Goal: Task Accomplishment & Management: Manage account settings

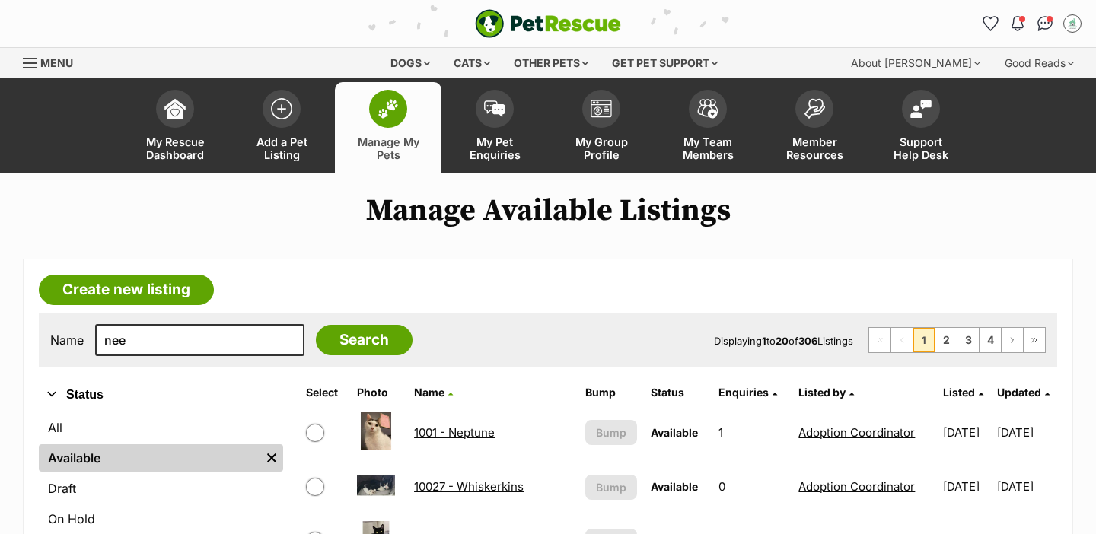
type input "nee"
click at [316, 325] on input "Search" at bounding box center [364, 340] width 97 height 30
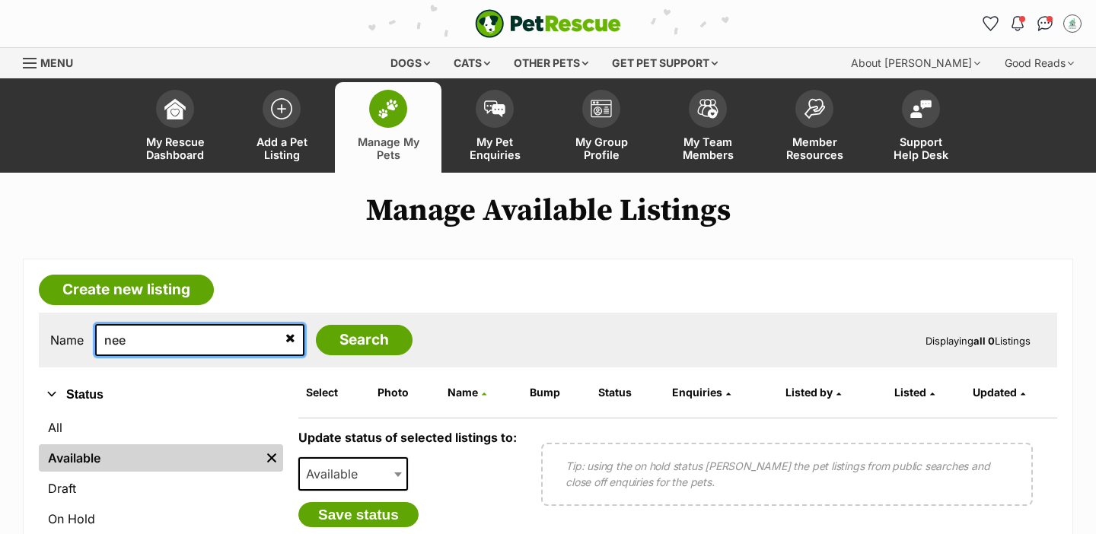
click at [183, 326] on input "nee" at bounding box center [199, 340] width 209 height 32
type input "lee"
click at [316, 325] on input "Search" at bounding box center [364, 340] width 97 height 30
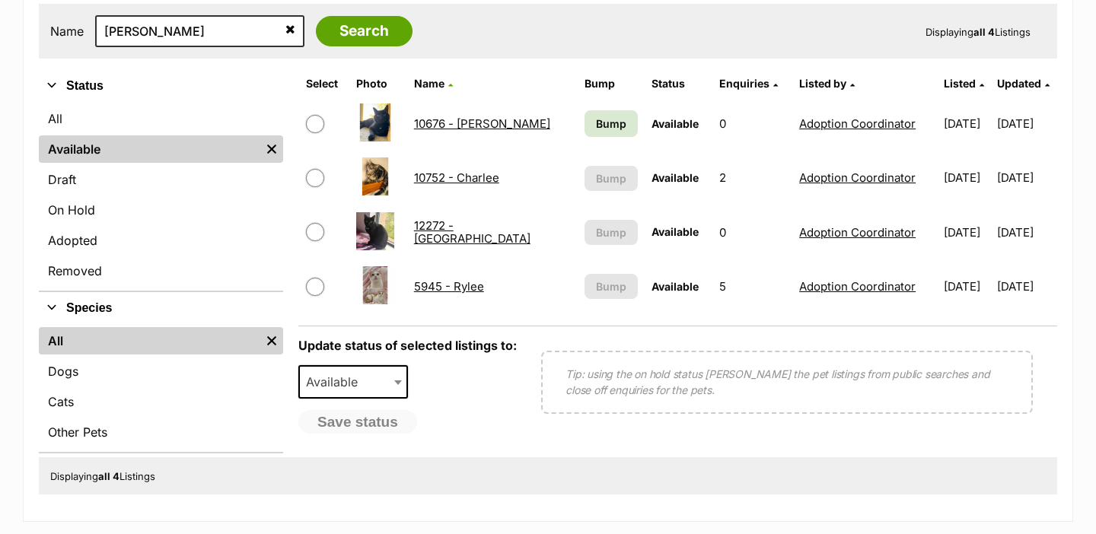
scroll to position [307, 0]
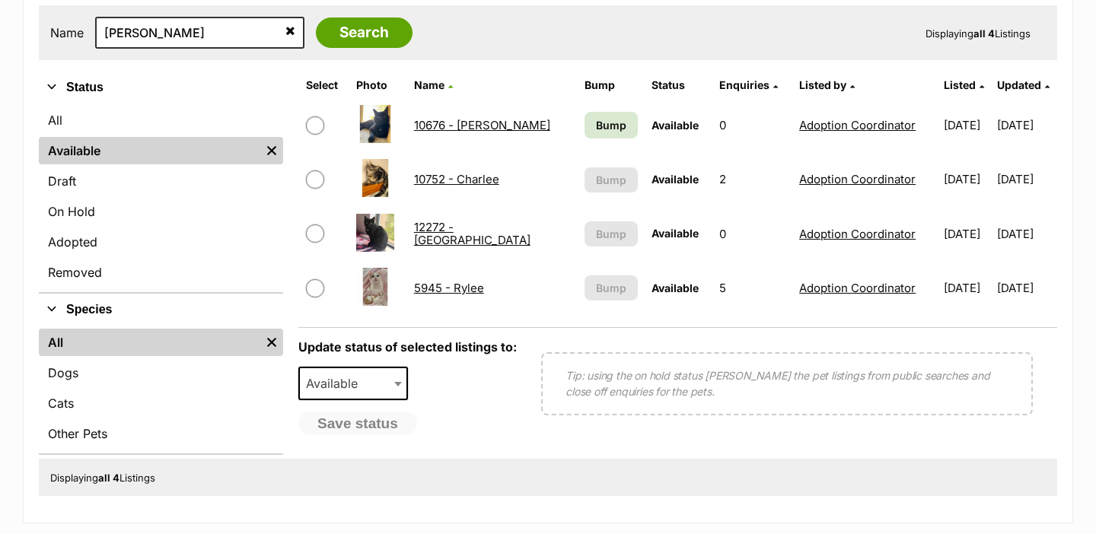
click at [476, 231] on link "12272 - Leela" at bounding box center [472, 233] width 116 height 27
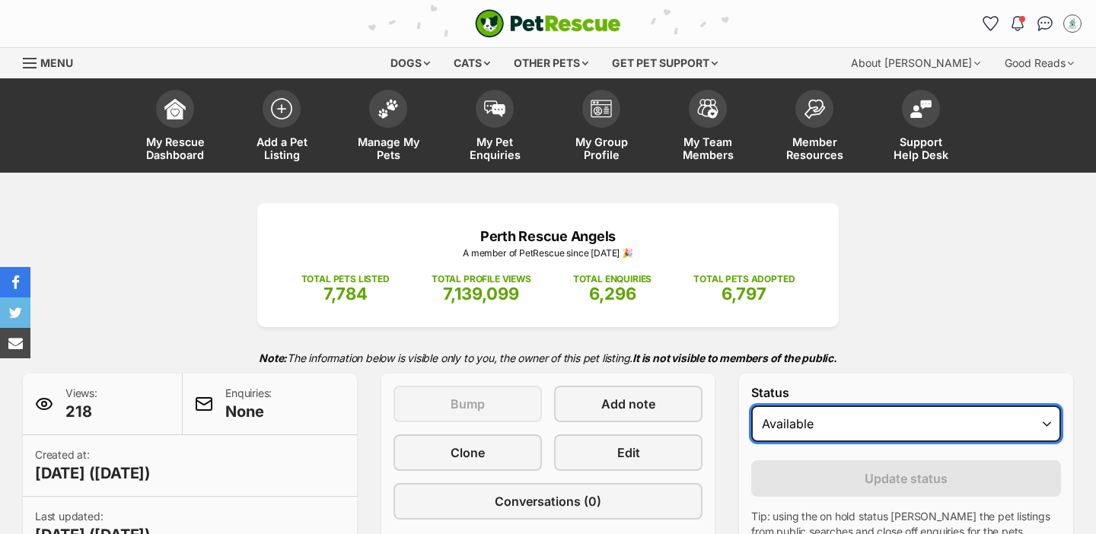
click at [766, 425] on select "Draft Available On hold Adopted" at bounding box center [906, 424] width 310 height 37
select select "rehomed"
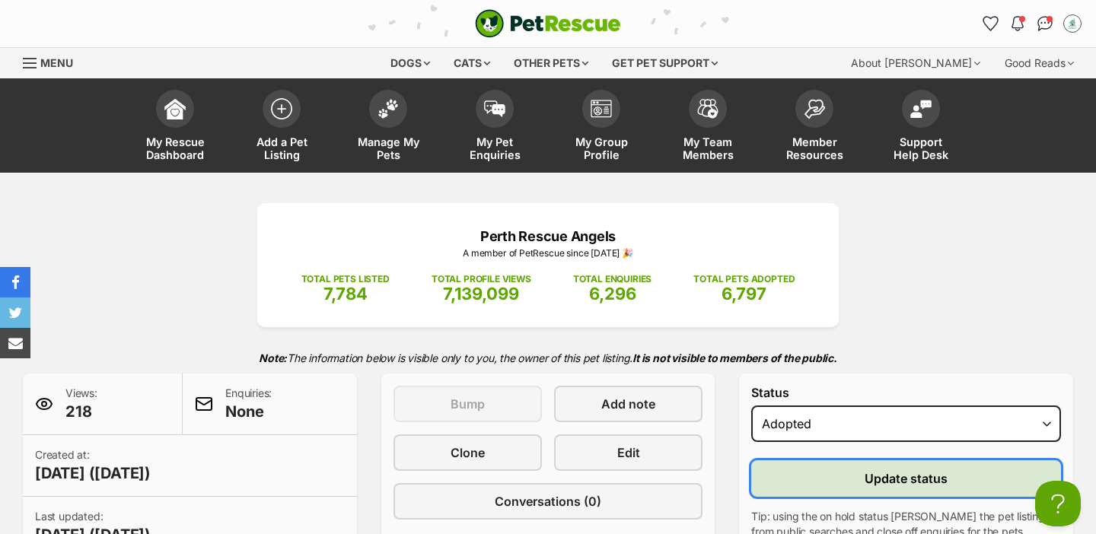
click at [785, 474] on button "Update status" at bounding box center [906, 478] width 310 height 37
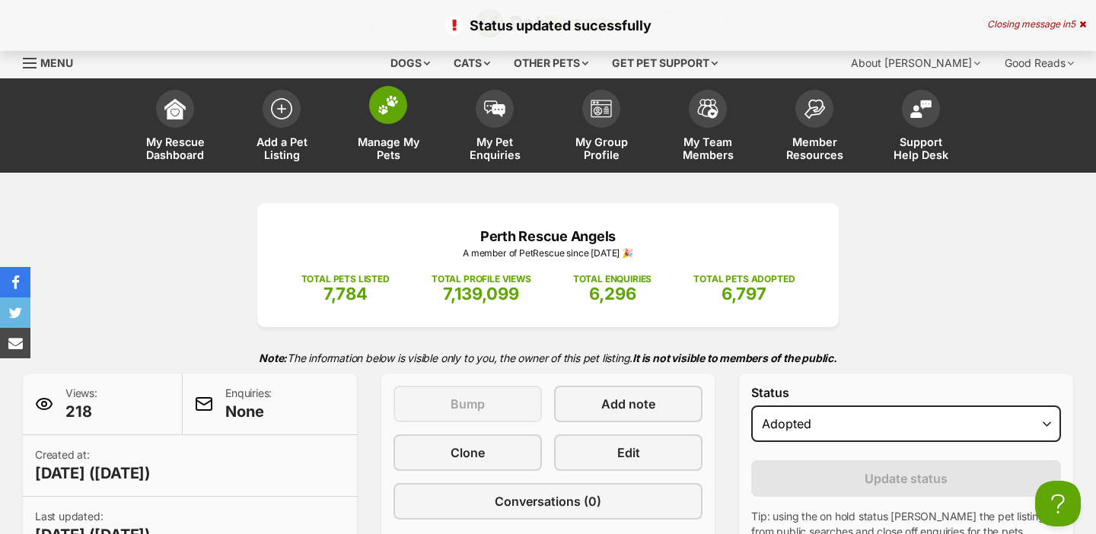
click at [385, 122] on span at bounding box center [388, 105] width 38 height 38
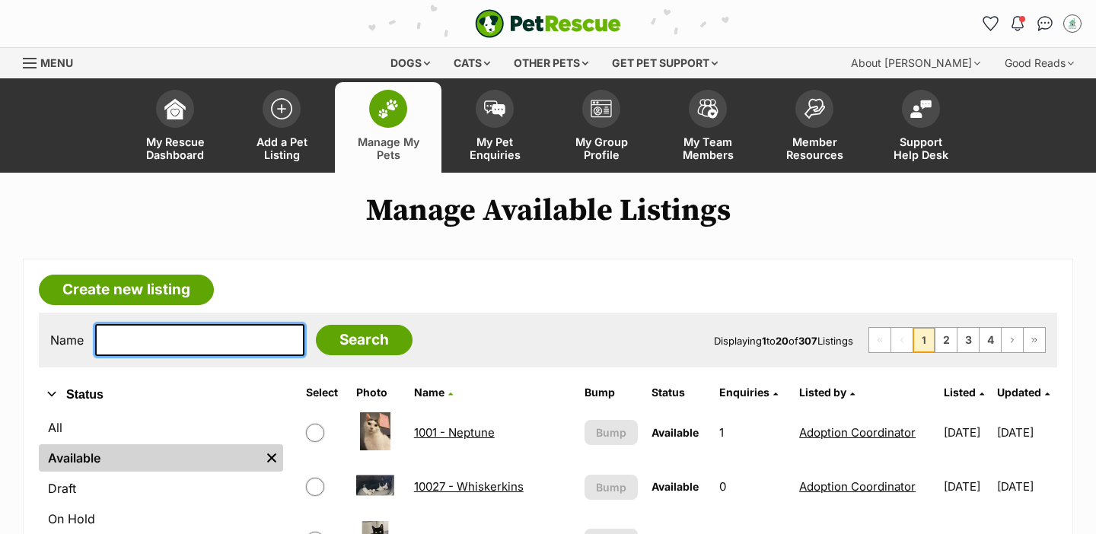
click at [184, 343] on input "text" at bounding box center [199, 340] width 209 height 32
type input "gre"
click at [316, 325] on input "Search" at bounding box center [364, 340] width 97 height 30
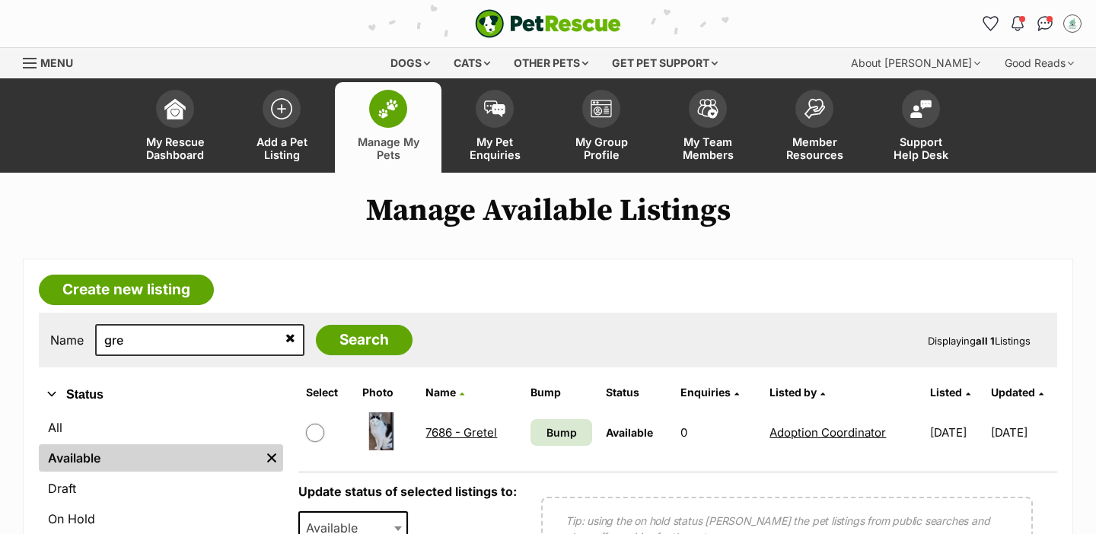
click at [455, 425] on link "7686 - Gretel" at bounding box center [461, 432] width 72 height 14
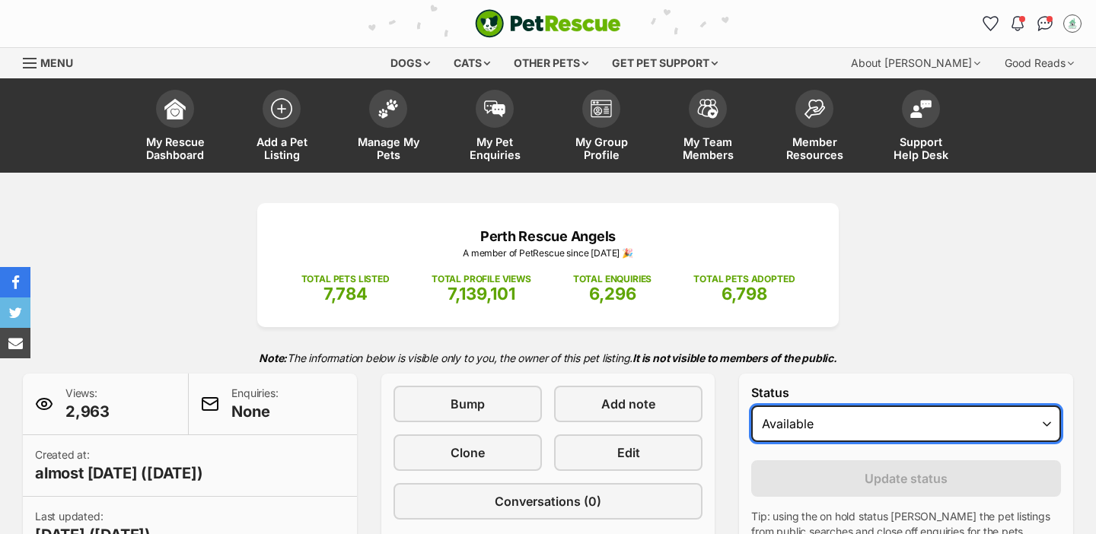
click at [779, 430] on select "Draft Available On hold Adopted" at bounding box center [906, 424] width 310 height 37
select select "rehomed"
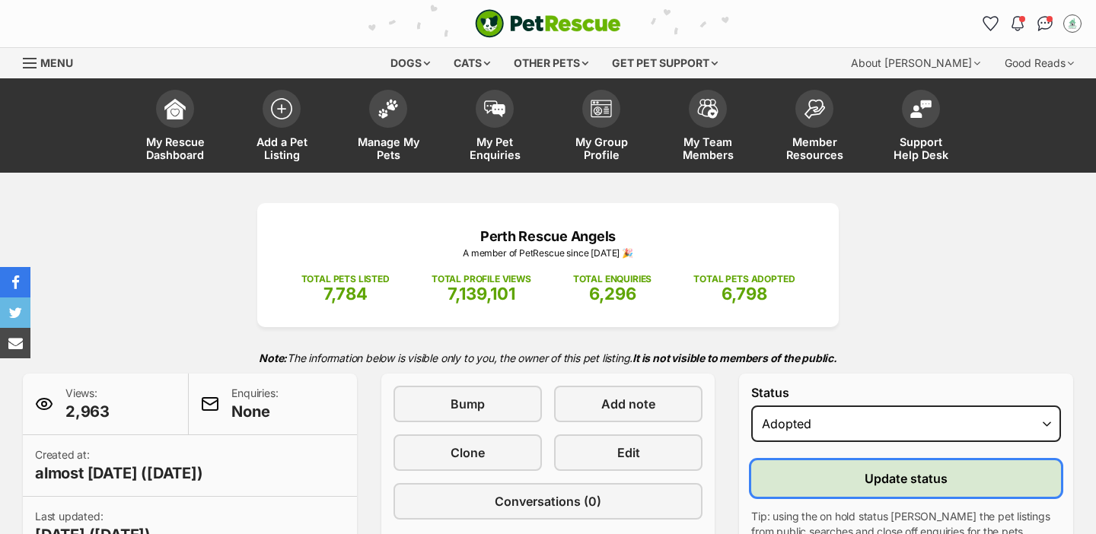
click at [784, 479] on button "Update status" at bounding box center [906, 478] width 310 height 37
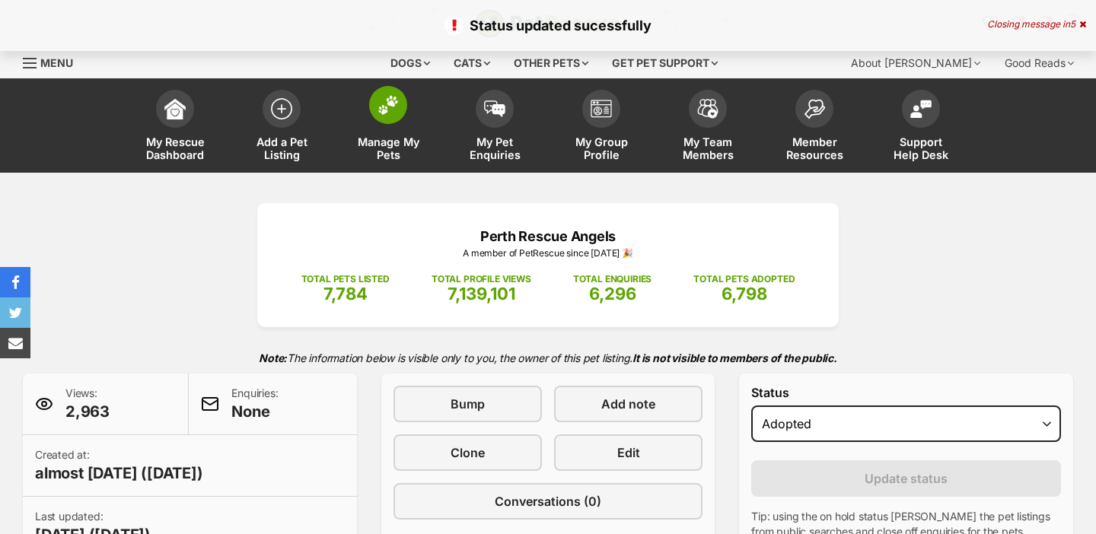
click at [417, 153] on span "Manage My Pets" at bounding box center [388, 148] width 68 height 26
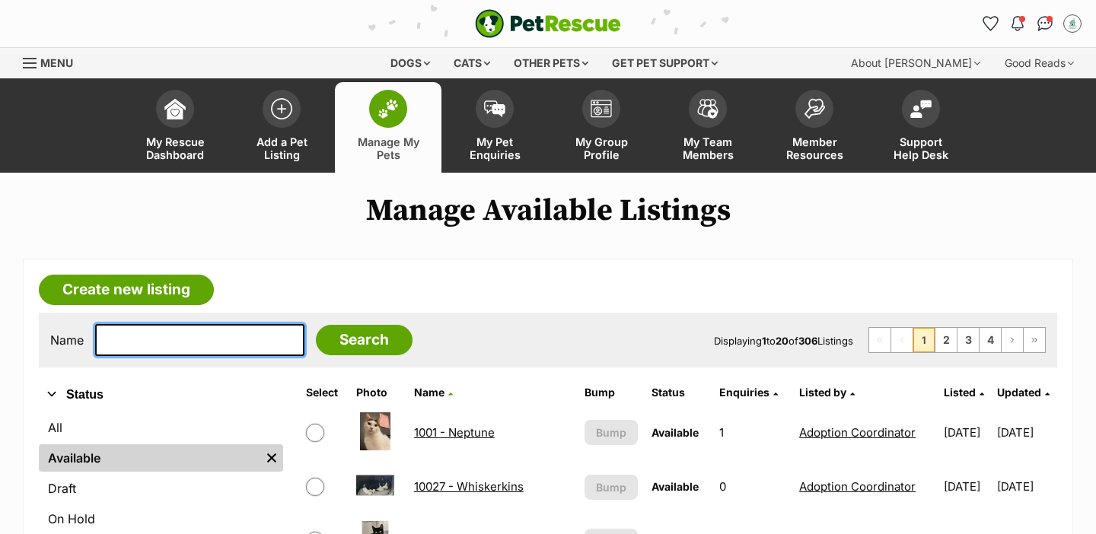
click at [205, 331] on input "text" at bounding box center [199, 340] width 209 height 32
type input "zig"
click at [316, 325] on input "Search" at bounding box center [364, 340] width 97 height 30
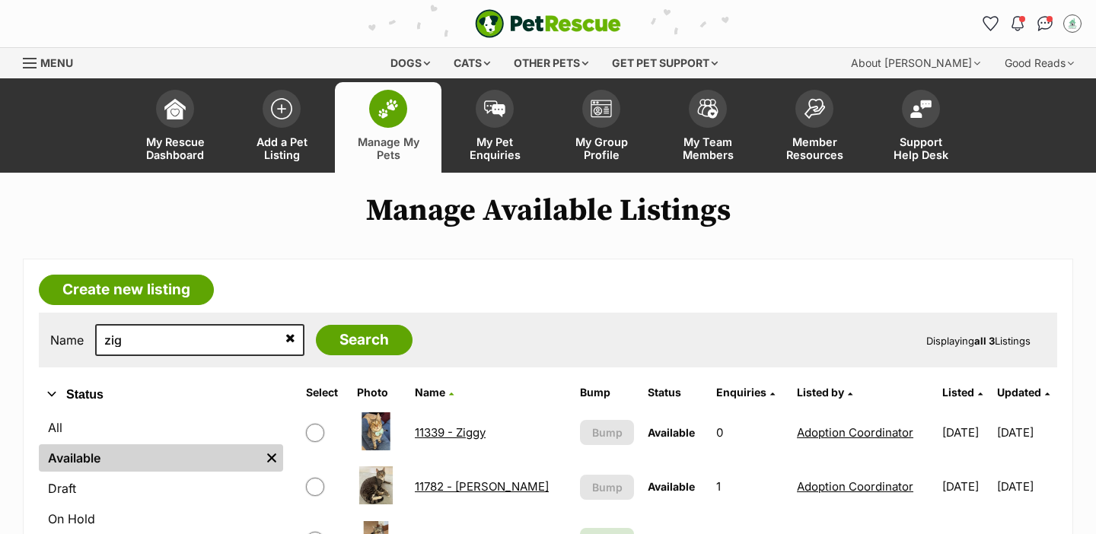
click at [444, 479] on link "11782 - [PERSON_NAME]" at bounding box center [482, 486] width 134 height 14
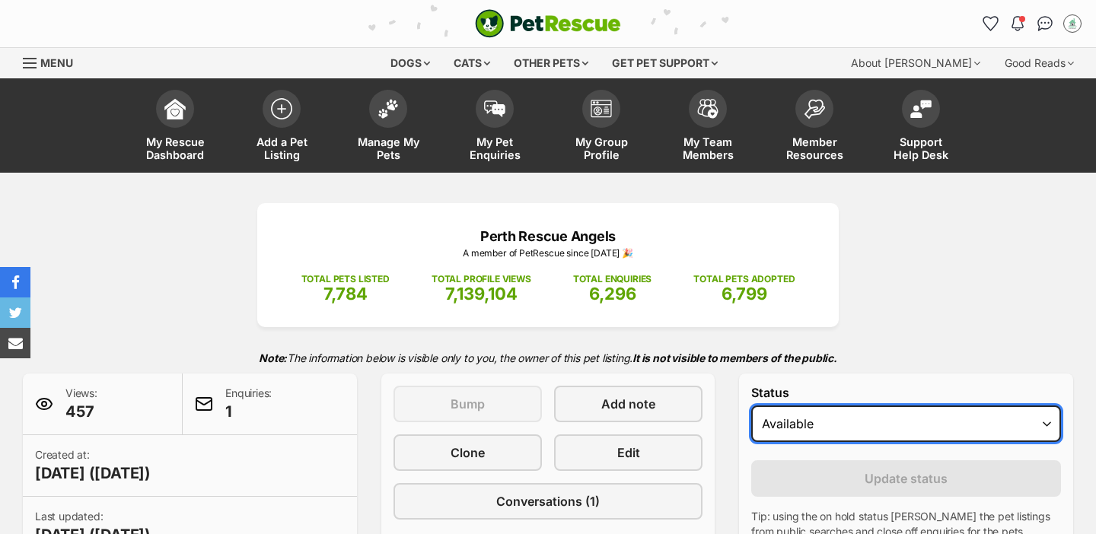
click at [796, 418] on select "Draft - not available as listing has enquires Available On hold Adopted" at bounding box center [906, 424] width 310 height 37
select select "rehomed"
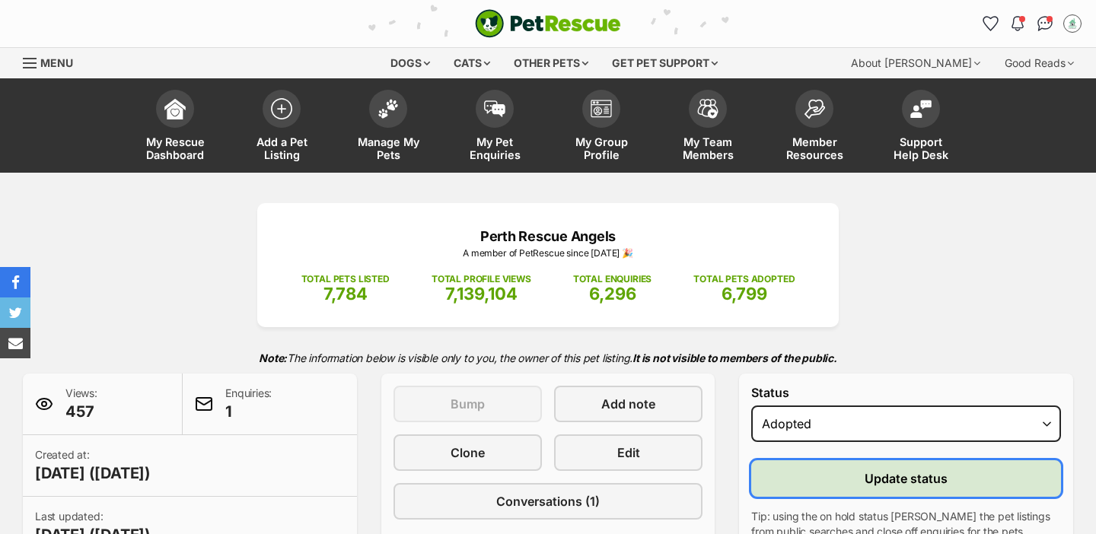
click at [807, 479] on button "Update status" at bounding box center [906, 478] width 310 height 37
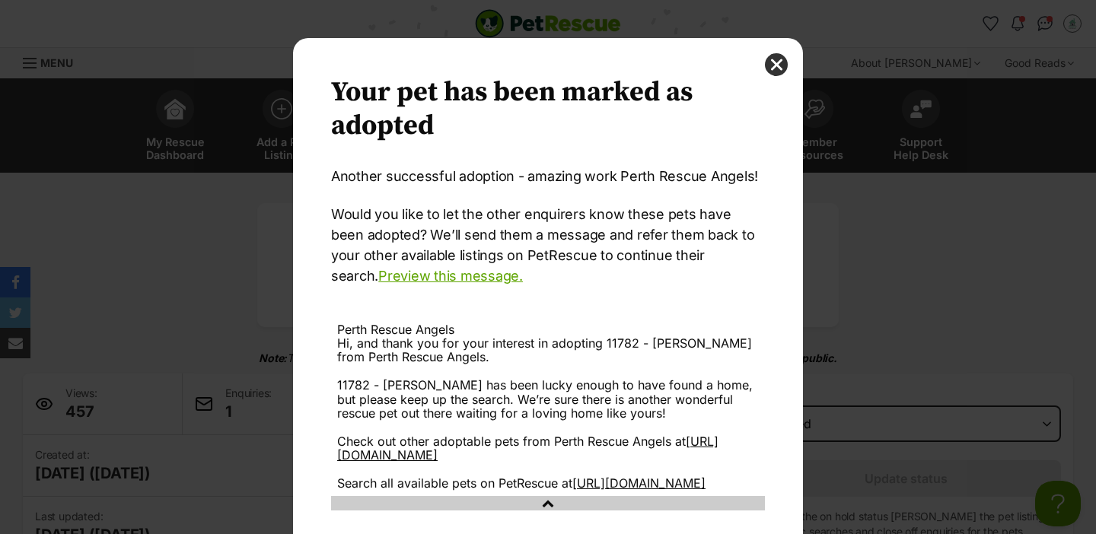
scroll to position [112, 0]
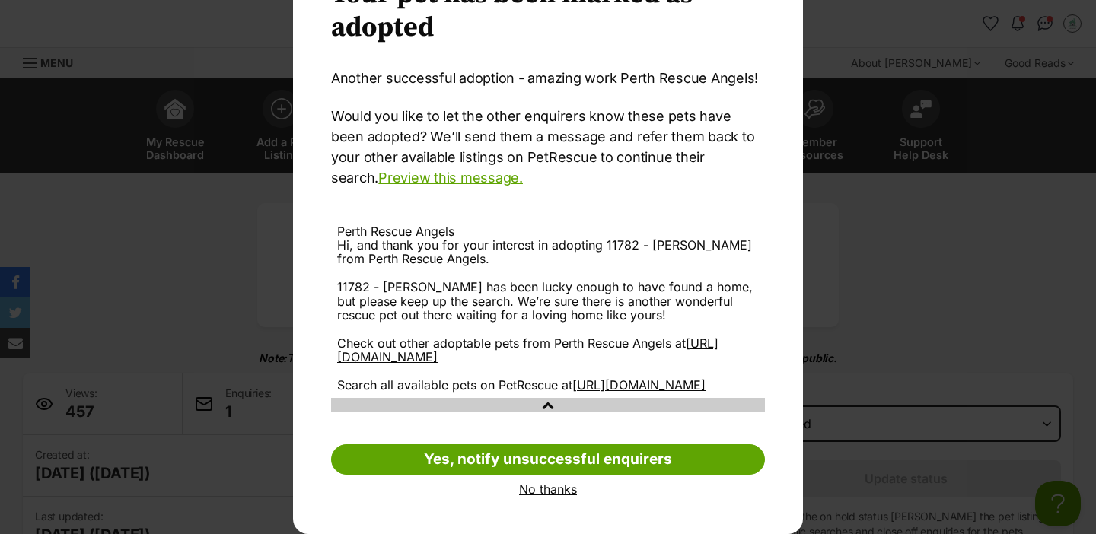
click at [539, 492] on link "No thanks" at bounding box center [548, 489] width 434 height 14
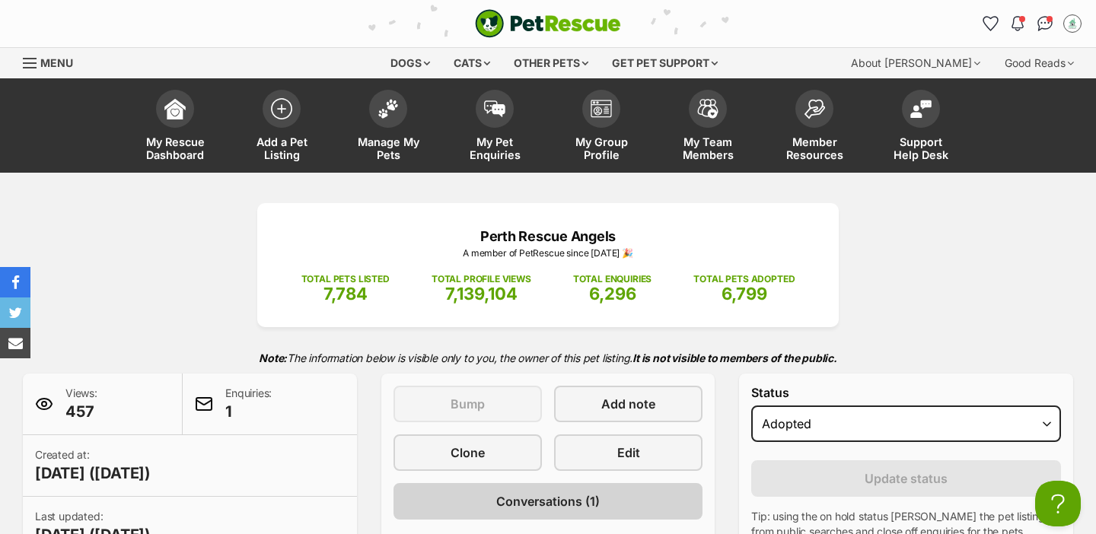
scroll to position [0, 0]
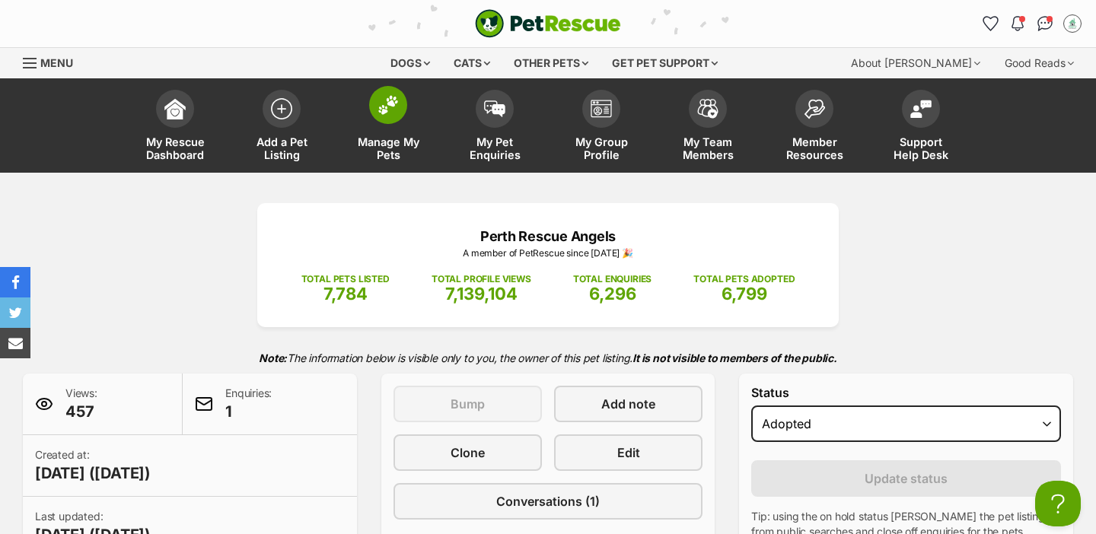
click at [391, 139] on span "Manage My Pets" at bounding box center [388, 148] width 68 height 26
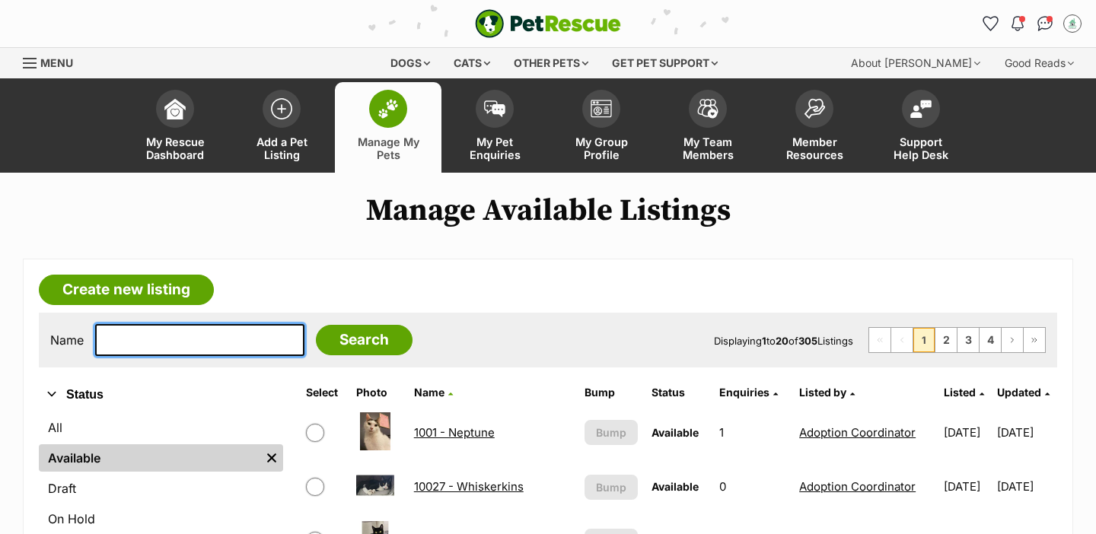
click at [157, 337] on input "text" at bounding box center [199, 340] width 209 height 32
type input "ran"
click at [316, 325] on input "Search" at bounding box center [364, 340] width 97 height 30
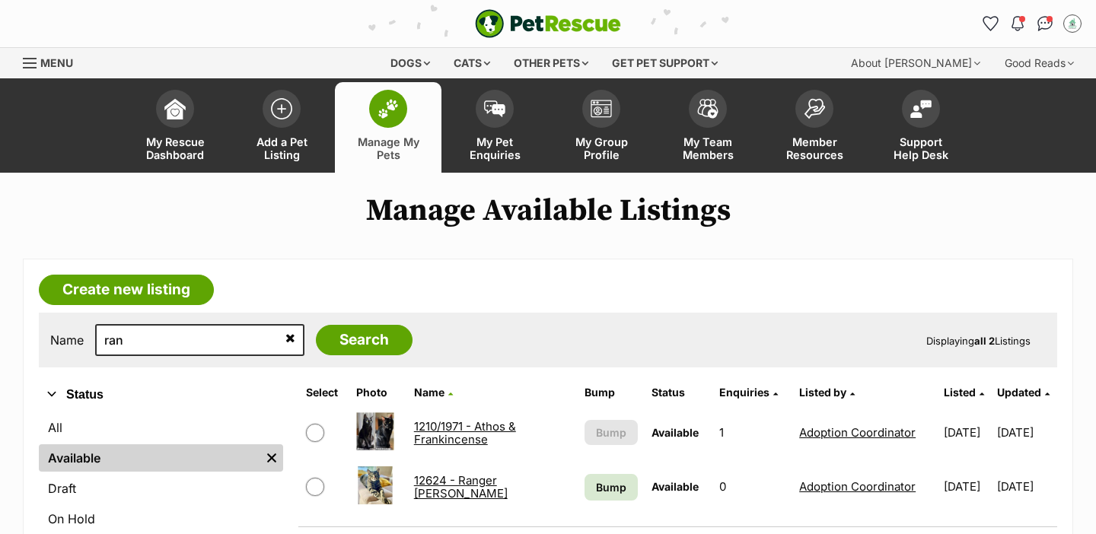
click at [428, 484] on link "12624 - Ranger [PERSON_NAME]" at bounding box center [461, 486] width 94 height 27
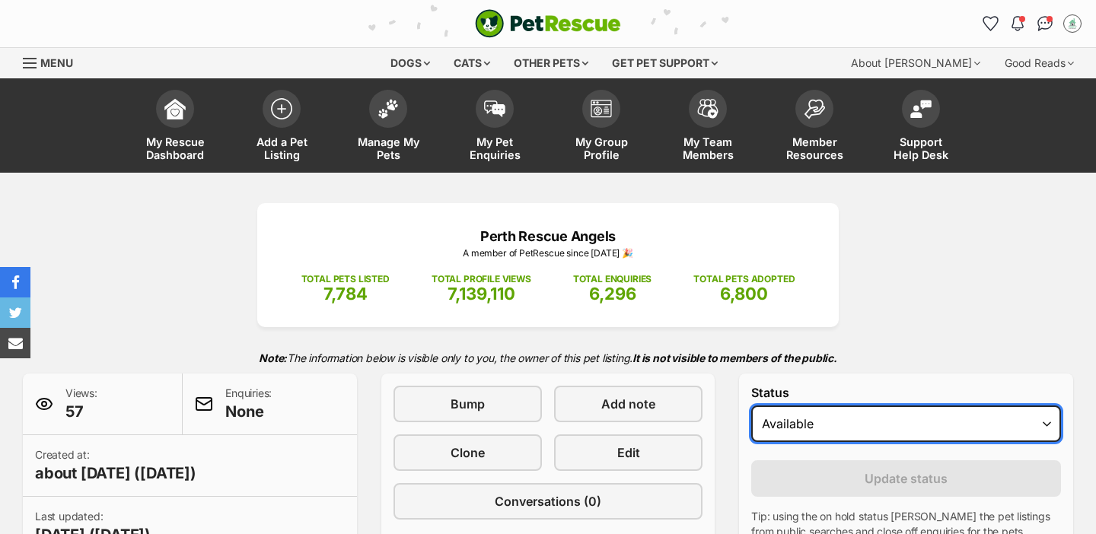
click at [804, 412] on select "Draft Available On hold Adopted" at bounding box center [906, 424] width 310 height 37
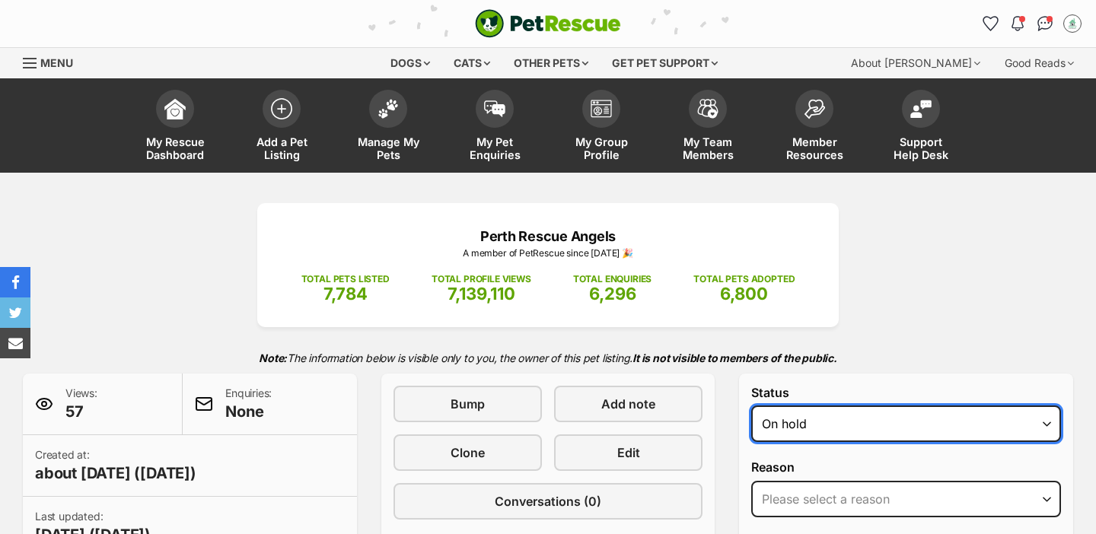
click at [798, 408] on select "Draft Available On hold Adopted" at bounding box center [906, 424] width 310 height 37
select select "rehomed"
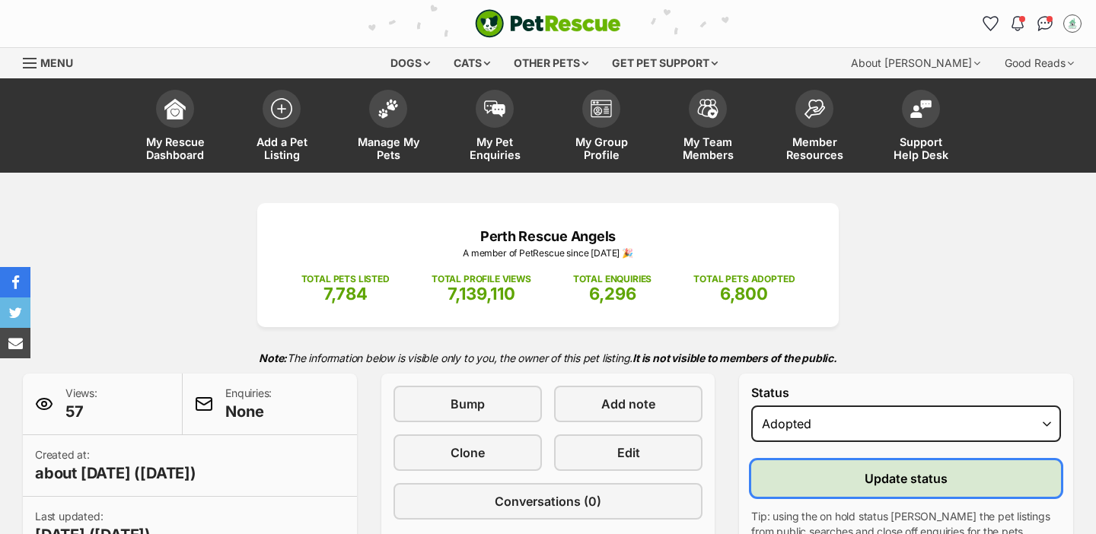
click at [823, 482] on button "Update status" at bounding box center [906, 478] width 310 height 37
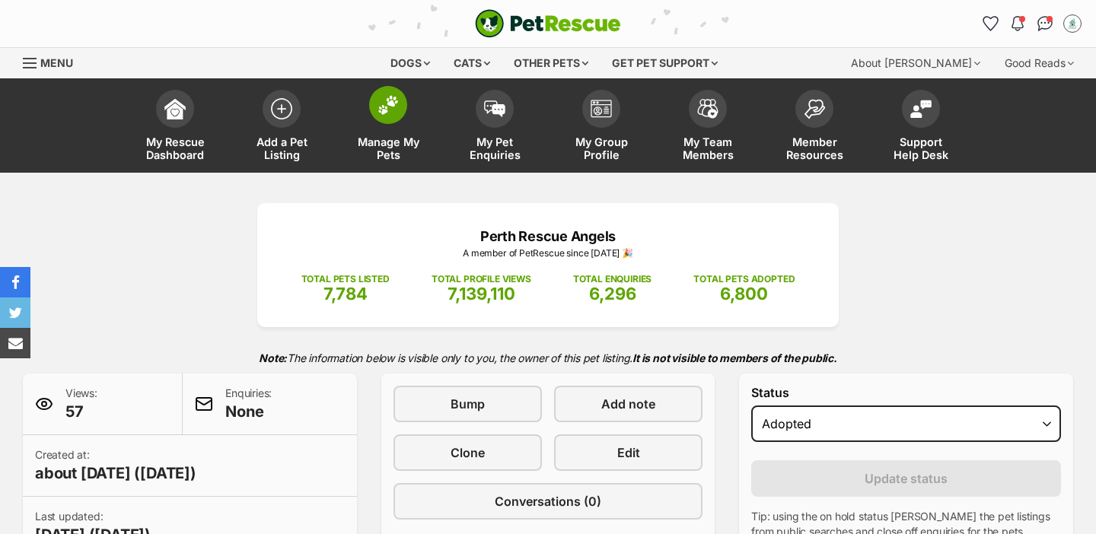
click at [403, 131] on link "Manage My Pets" at bounding box center [388, 127] width 107 height 91
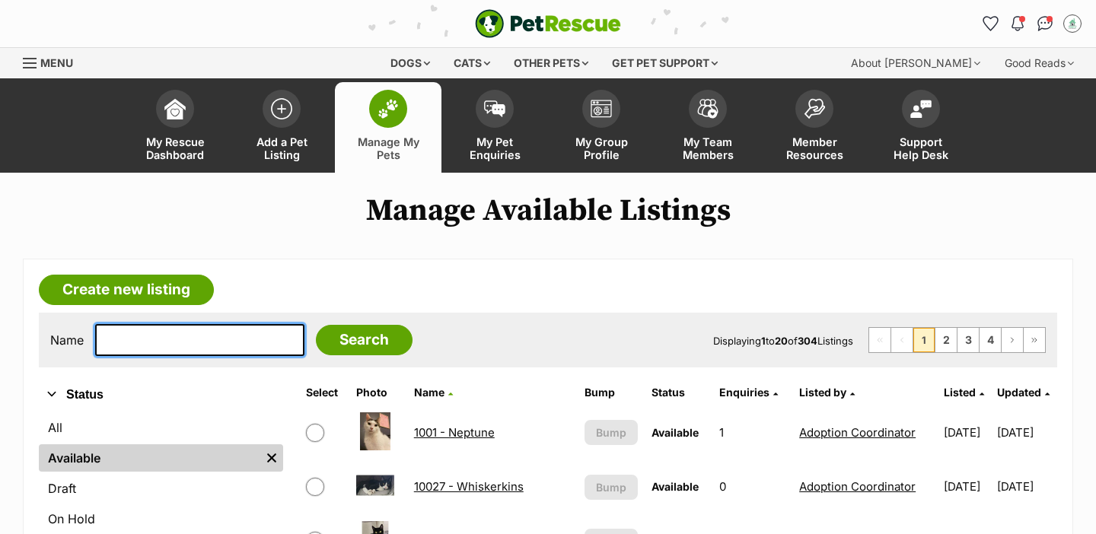
click at [130, 342] on input "text" at bounding box center [199, 340] width 209 height 32
type input "sug"
click at [316, 325] on input "Search" at bounding box center [364, 340] width 97 height 30
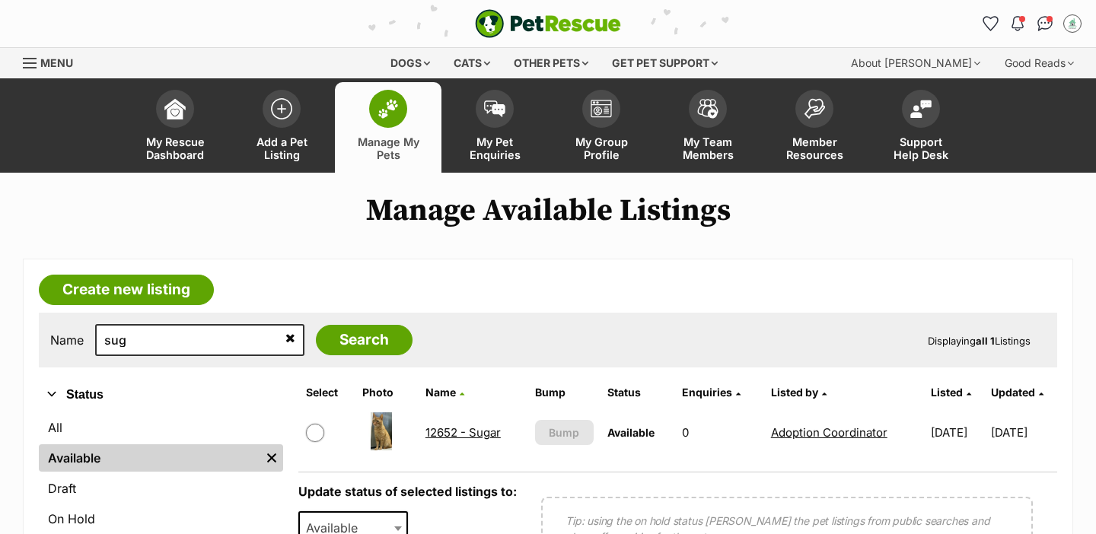
click at [441, 428] on link "12652 - Sugar" at bounding box center [462, 432] width 75 height 14
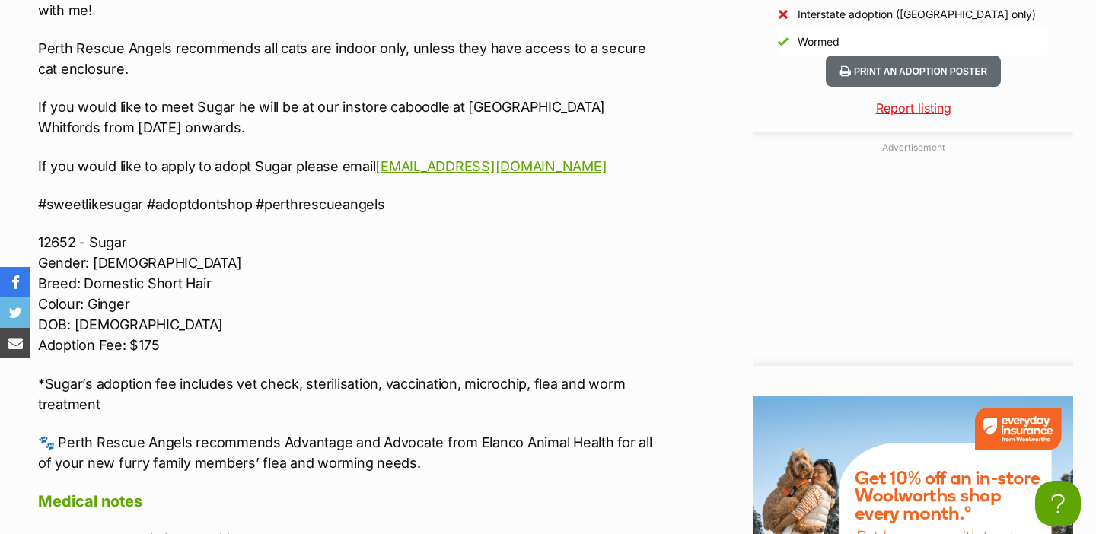
scroll to position [1755, 0]
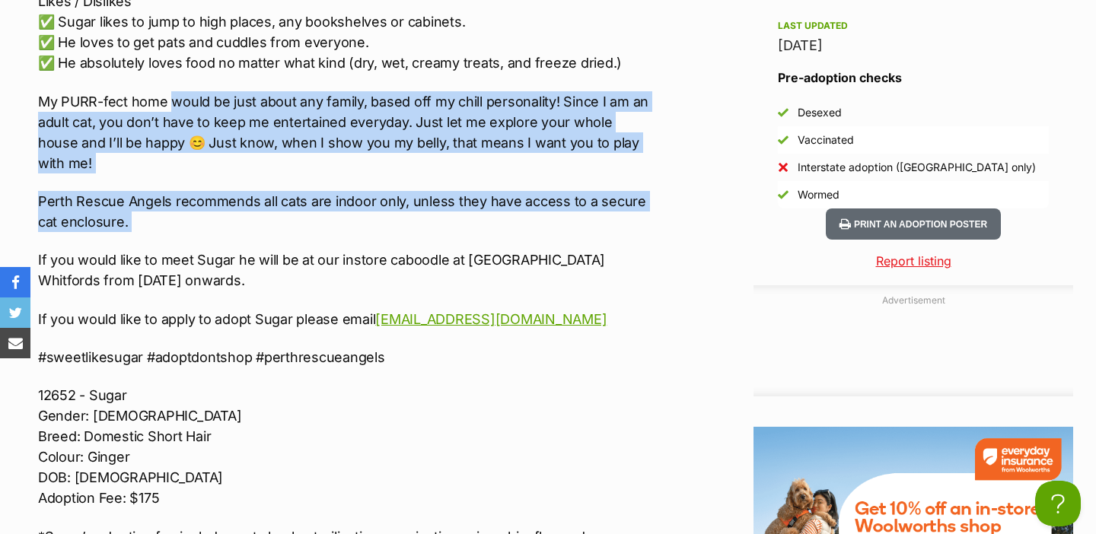
drag, startPoint x: 236, startPoint y: 215, endPoint x: 175, endPoint y: 100, distance: 130.0
click at [175, 100] on div "~MEET ME IN-STORE AT BETTER PETS & GARDENS WHITFORDS FROM TODAY ONWARDS~ 🍭🍬 ADO…" at bounding box center [345, 151] width 615 height 950
copy div "would be just about any family, based off my chill personality! Since I am an a…"
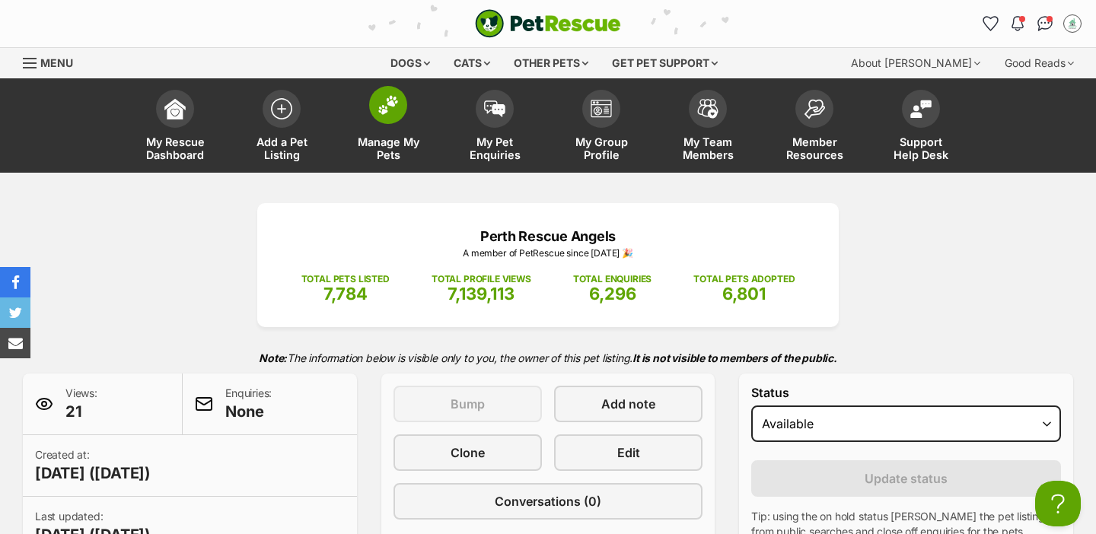
click at [390, 132] on link "Manage My Pets" at bounding box center [388, 127] width 107 height 91
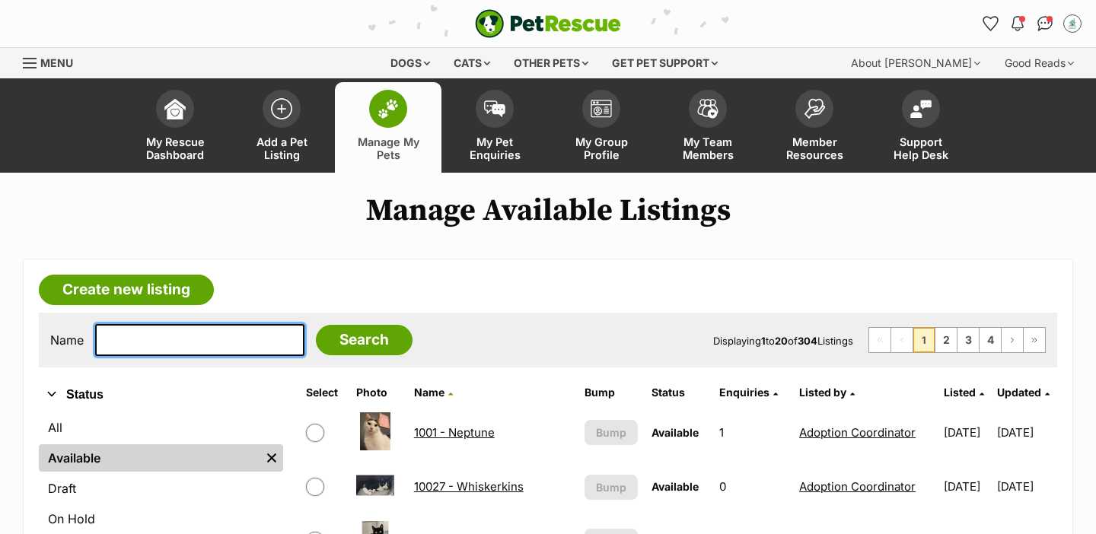
click at [244, 333] on input "text" at bounding box center [199, 340] width 209 height 32
type input "cor"
click at [316, 325] on input "Search" at bounding box center [364, 340] width 97 height 30
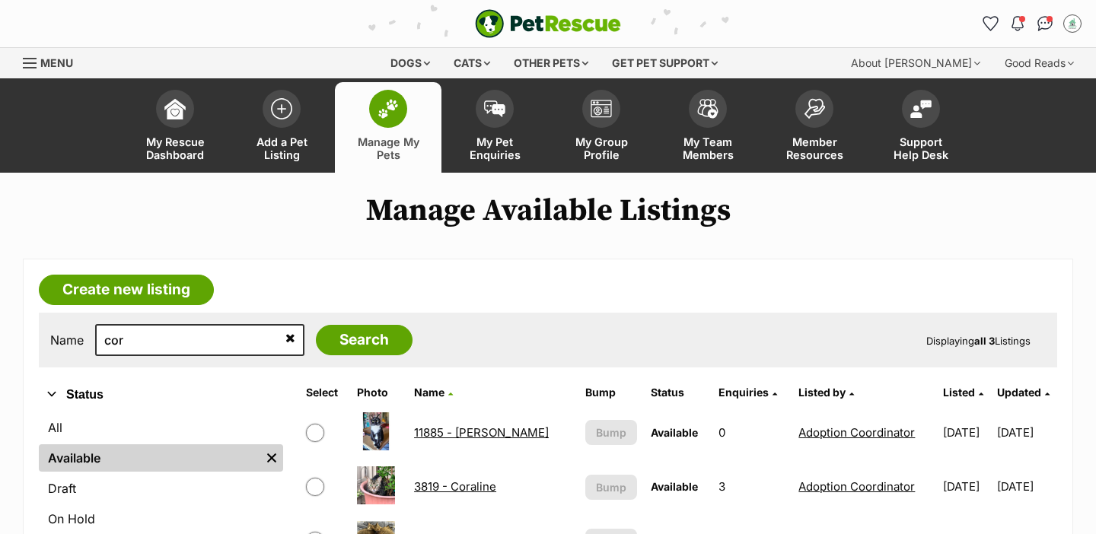
click at [443, 429] on link "11885 - [PERSON_NAME]" at bounding box center [481, 432] width 135 height 14
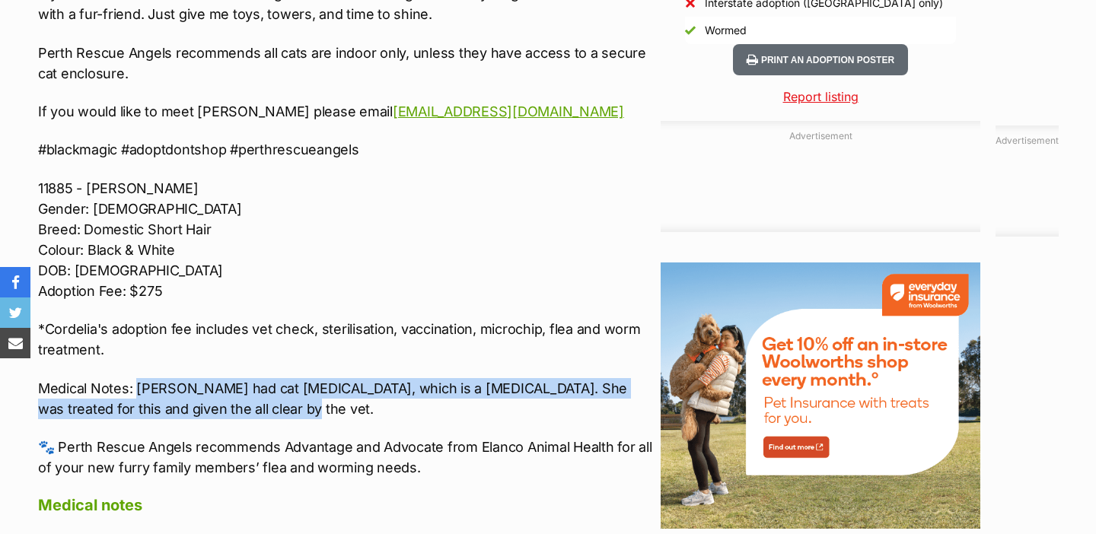
drag, startPoint x: 230, startPoint y: 387, endPoint x: 139, endPoint y: 369, distance: 92.4
click at [139, 378] on p "Medical Notes: Cordelia had cat flu, which is a respiratory infection. She was …" at bounding box center [345, 398] width 615 height 41
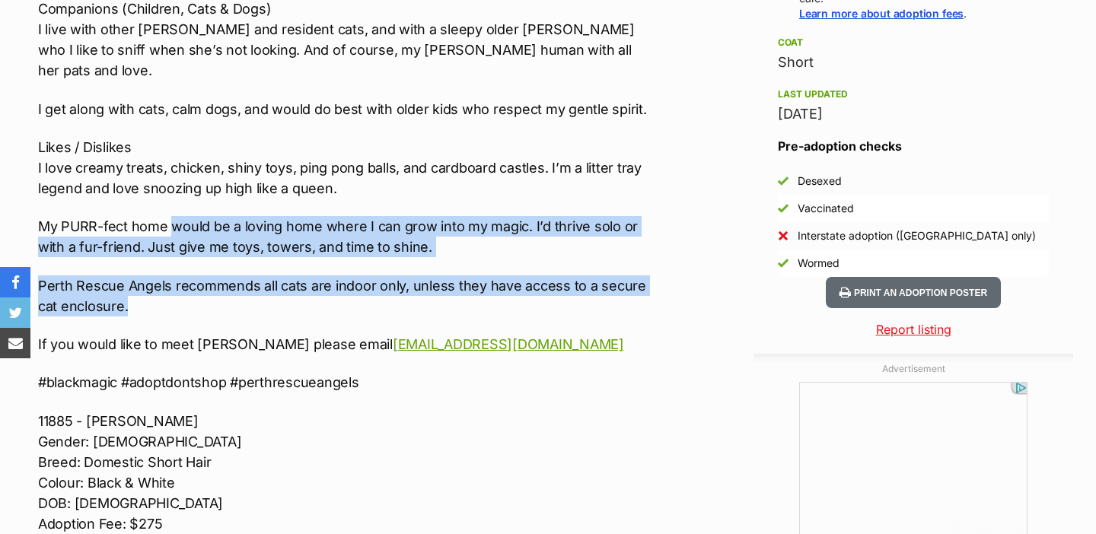
drag, startPoint x: 237, startPoint y: 282, endPoint x: 175, endPoint y: 209, distance: 95.5
click at [175, 209] on div "🌀🔮 ADOPT CORDELIA 🔮🌀 Meet Cordelia – The Enchanted Explorer! Nature I’m Cordeli…" at bounding box center [345, 218] width 615 height 986
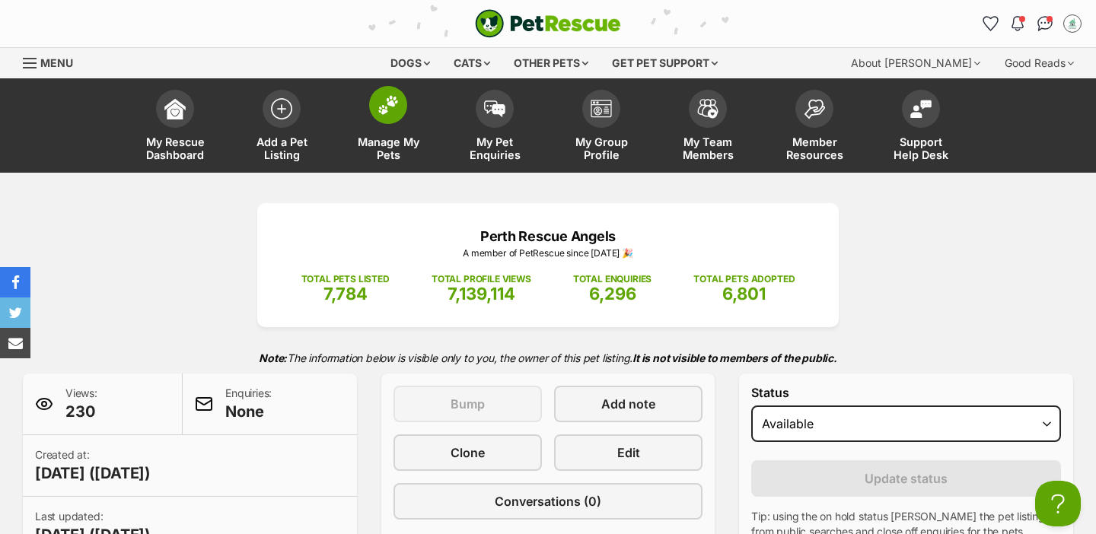
click at [383, 139] on span "Manage My Pets" at bounding box center [388, 148] width 68 height 26
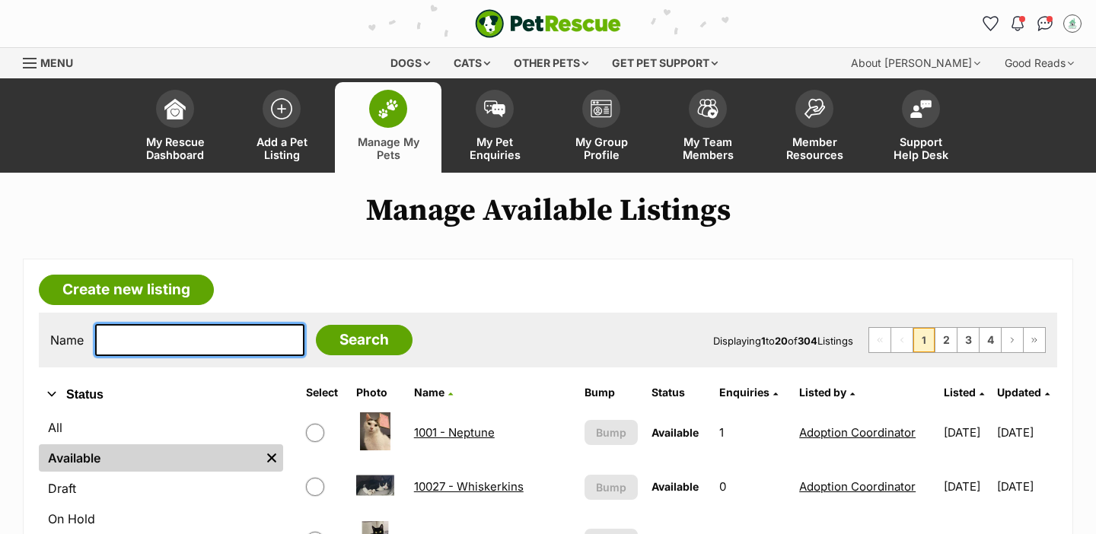
click at [216, 340] on input "text" at bounding box center [199, 340] width 209 height 32
type input "noo"
click at [316, 325] on input "Search" at bounding box center [364, 340] width 97 height 30
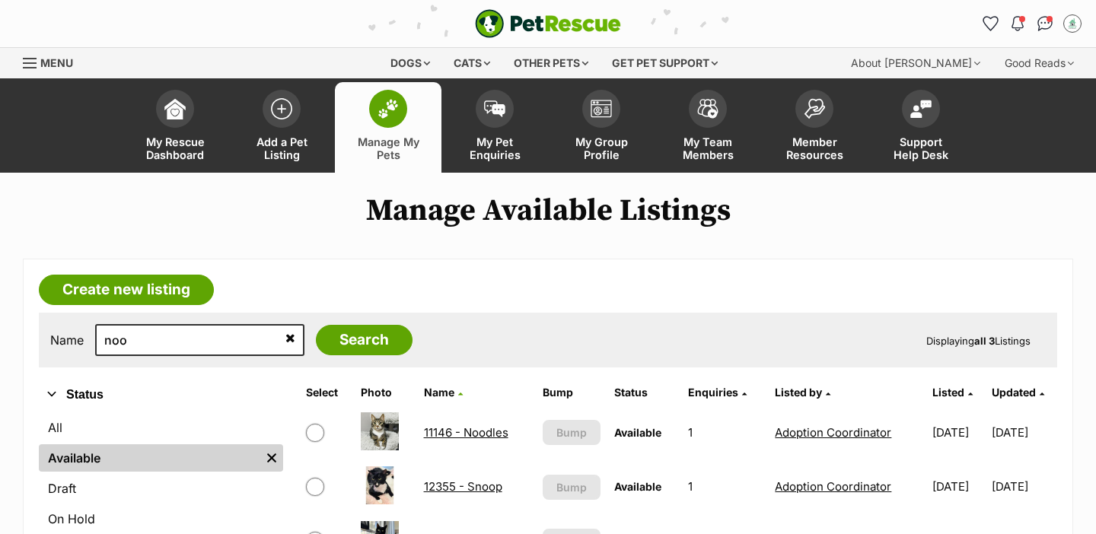
click at [455, 431] on link "11146 - Noodles" at bounding box center [466, 432] width 84 height 14
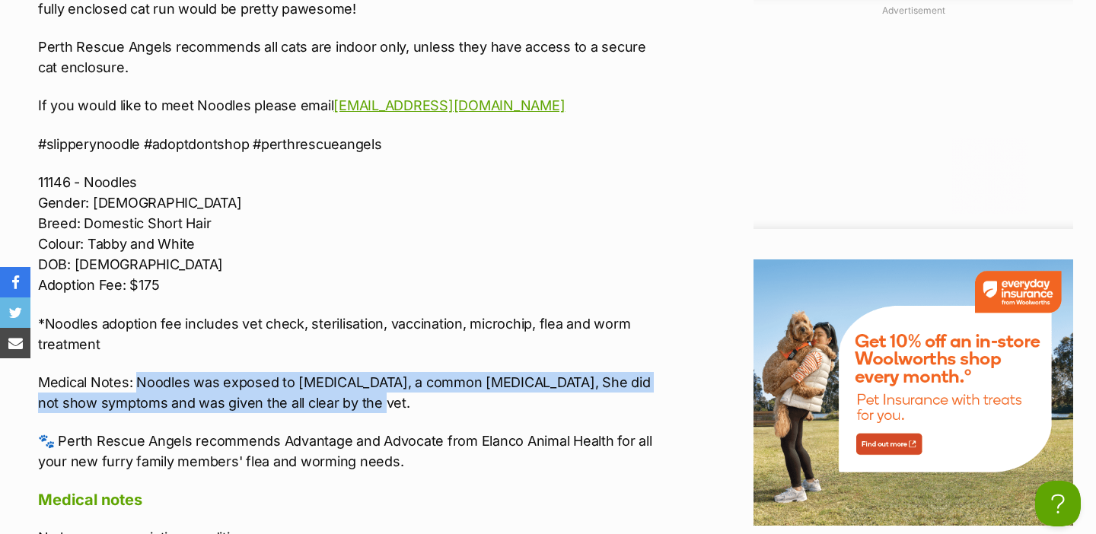
click at [141, 372] on p "Medical Notes: Noodles was exposed to ringworm, a common fungal infection, She …" at bounding box center [345, 392] width 615 height 41
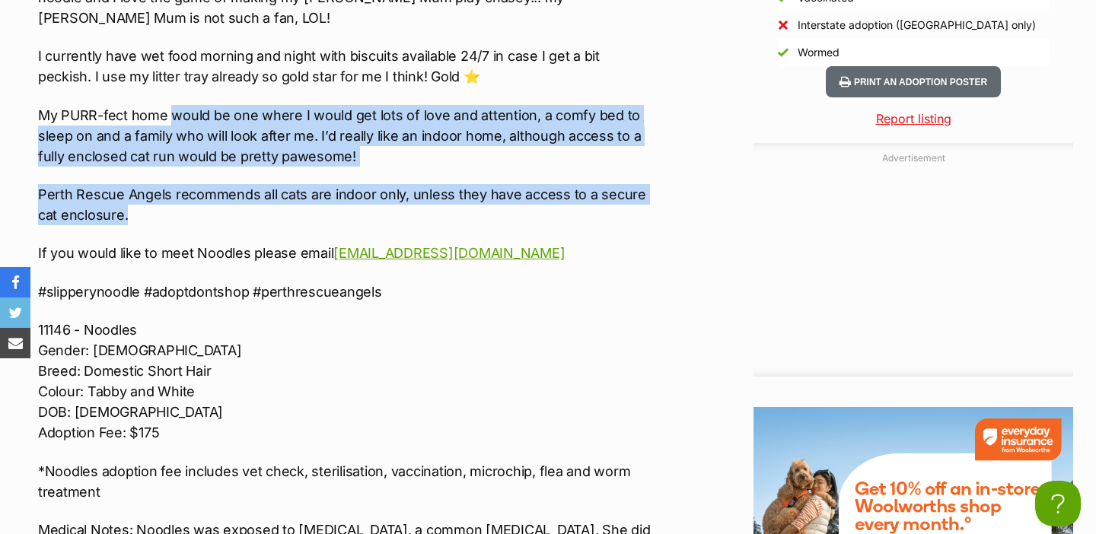
drag, startPoint x: 239, startPoint y: 194, endPoint x: 174, endPoint y: 97, distance: 116.9
click at [174, 97] on div "🦄🍜 MEET NOODLES 🍜🦄 Hi, I’m Noodles and I’m looking for a wonderful forever fami…" at bounding box center [345, 77] width 615 height 1086
copy div "would be one where I would get lots of love and attention, a comfy bed to sleep…"
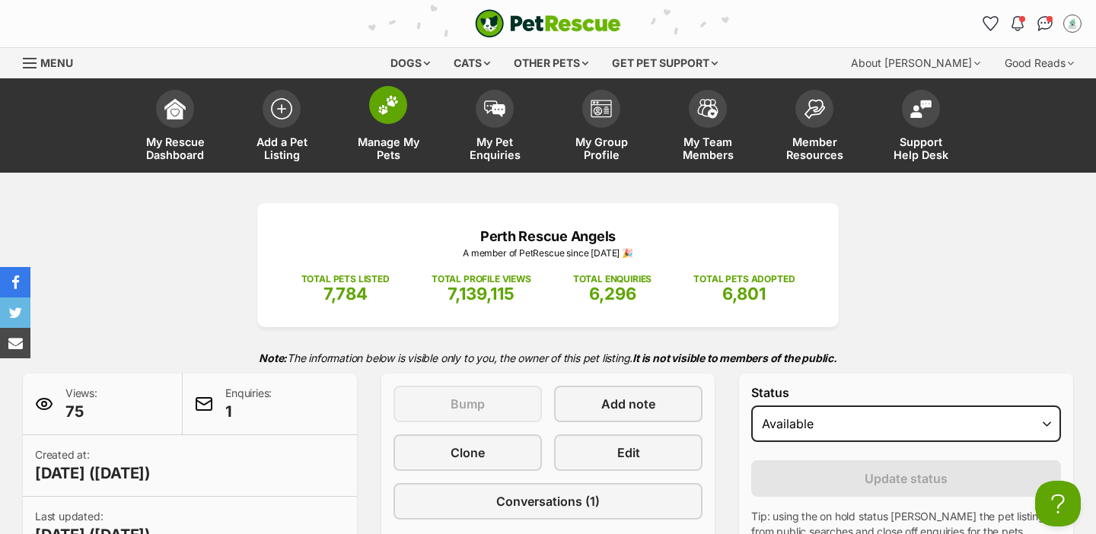
click at [394, 142] on span "Manage My Pets" at bounding box center [388, 148] width 68 height 26
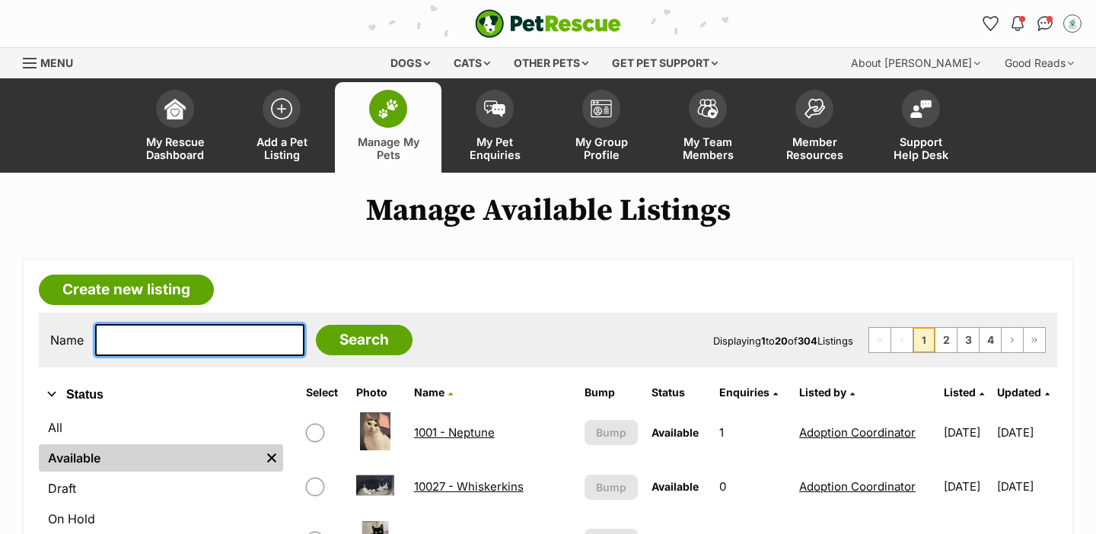
click at [182, 338] on input "text" at bounding box center [199, 340] width 209 height 32
type input "[PERSON_NAME]"
click at [316, 325] on input "Search" at bounding box center [364, 340] width 97 height 30
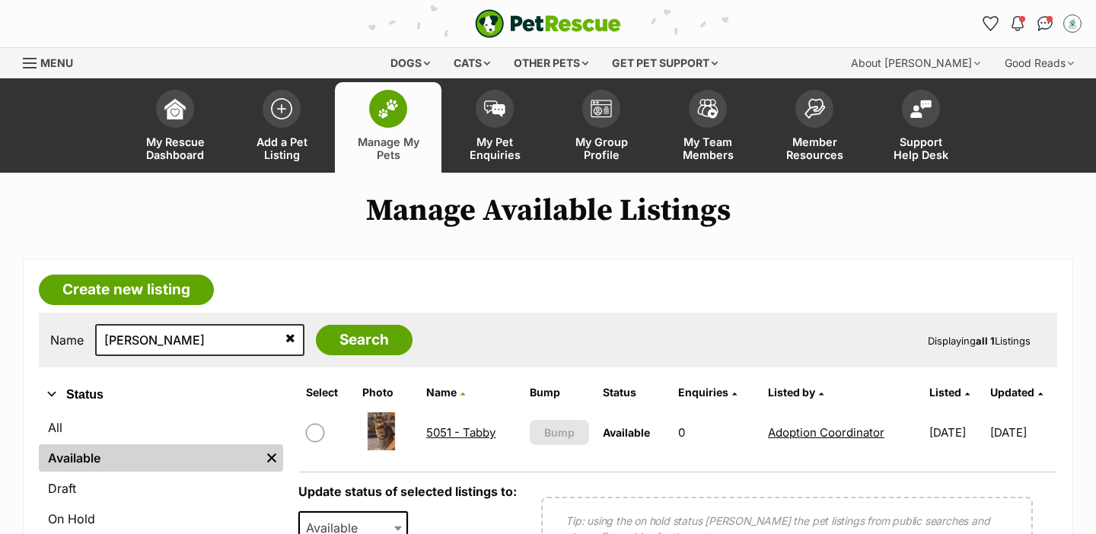
click at [454, 436] on link "5051 - Tabby" at bounding box center [460, 432] width 69 height 14
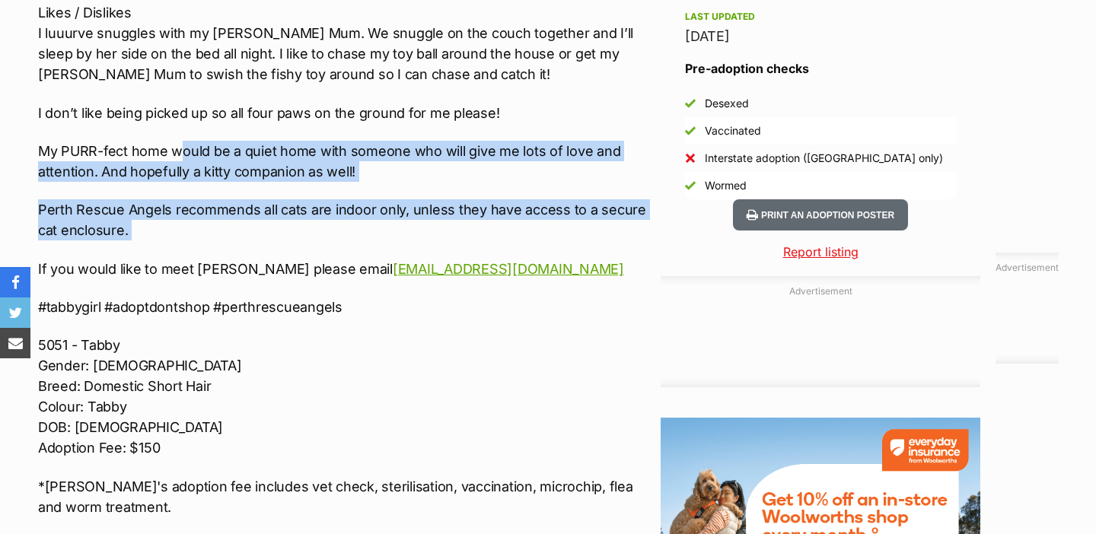
drag, startPoint x: 220, startPoint y: 242, endPoint x: 180, endPoint y: 149, distance: 100.9
click at [180, 149] on div "🌞🐱 MEET [PERSON_NAME] 🐱🌞 Hello there human! Are you looking for a beautiful gir…" at bounding box center [345, 121] width 615 height 909
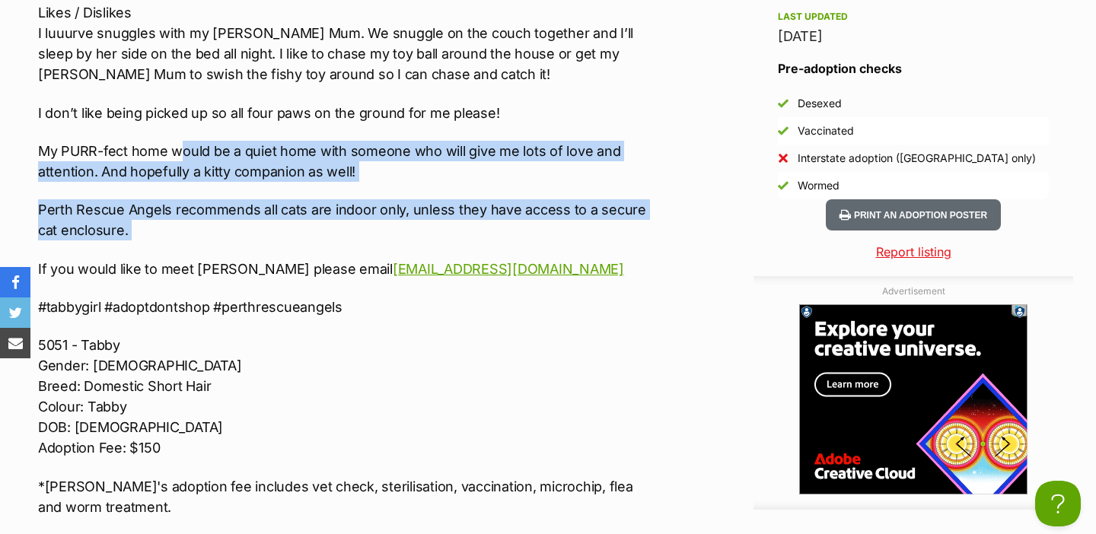
copy div "ould be a quiet home with someone who will give me lots of love and attention. …"
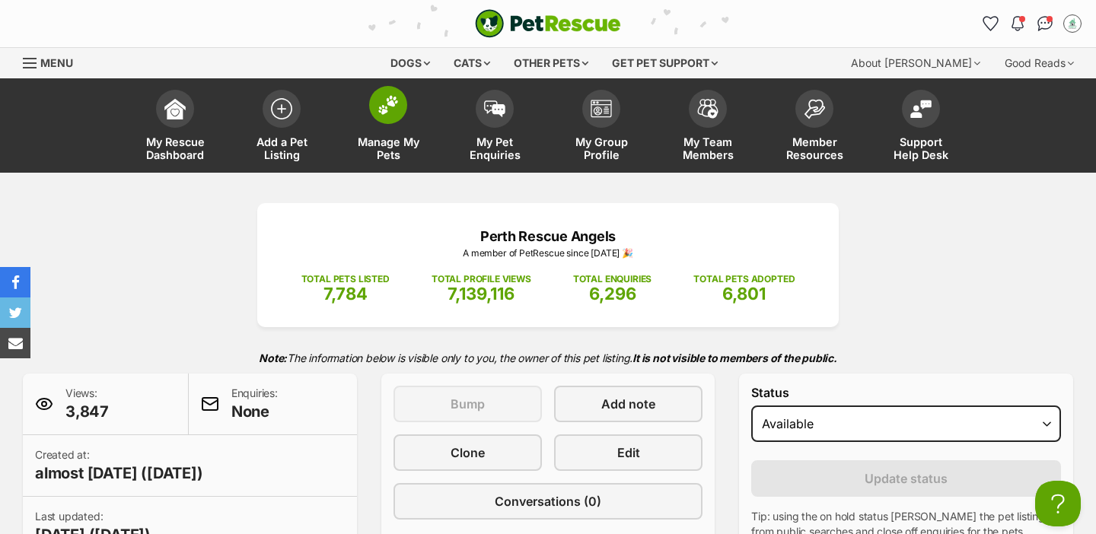
click at [387, 128] on link "Manage My Pets" at bounding box center [388, 127] width 107 height 91
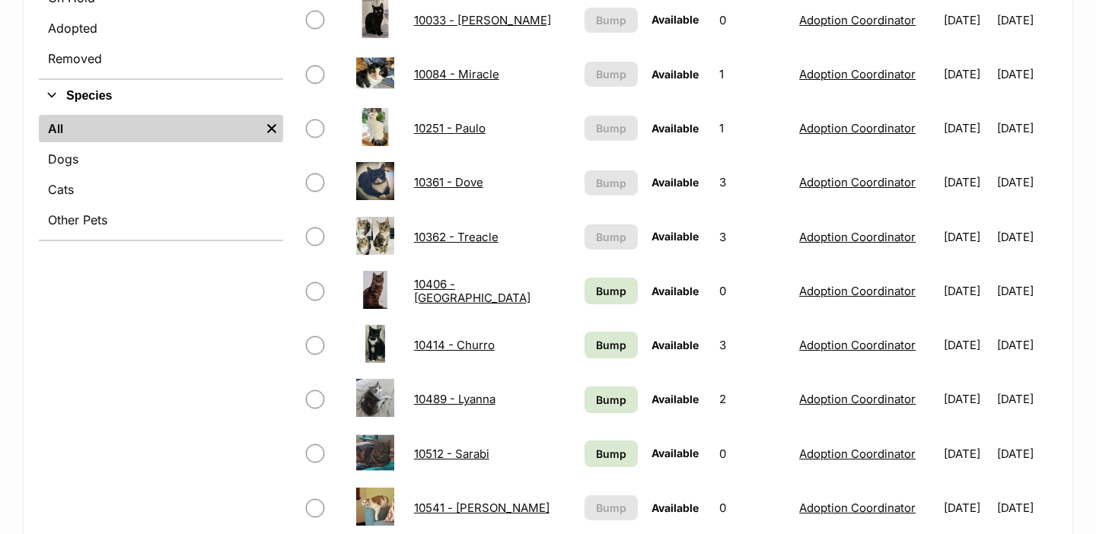
scroll to position [546, 0]
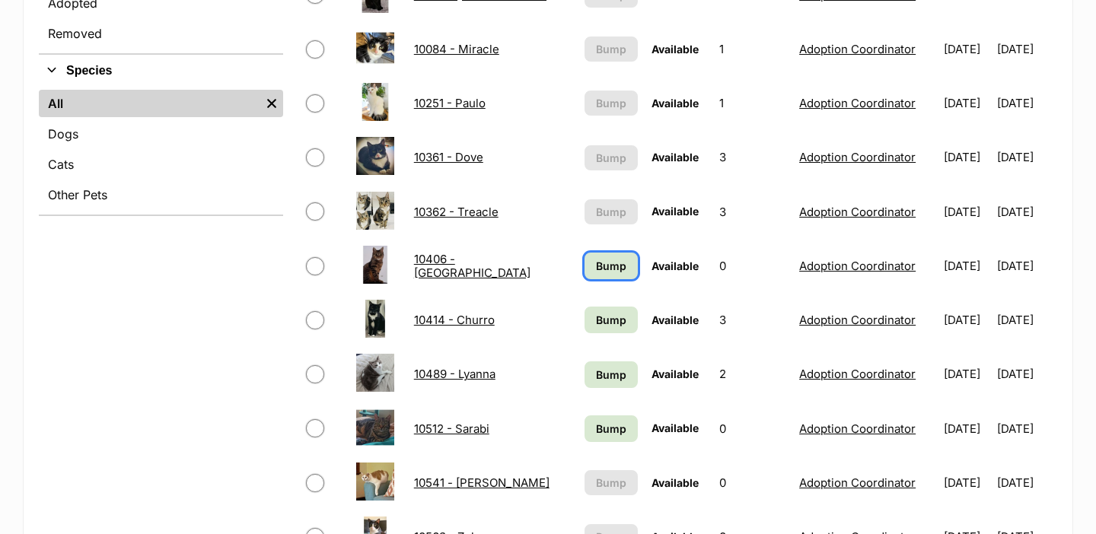
click at [596, 267] on span "Bump" at bounding box center [611, 266] width 30 height 16
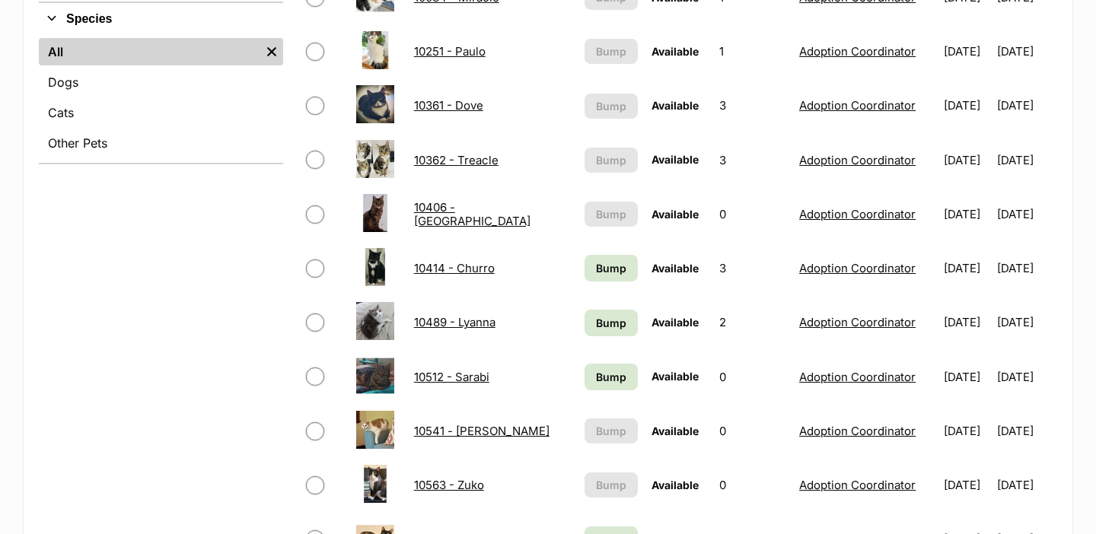
scroll to position [756, 0]
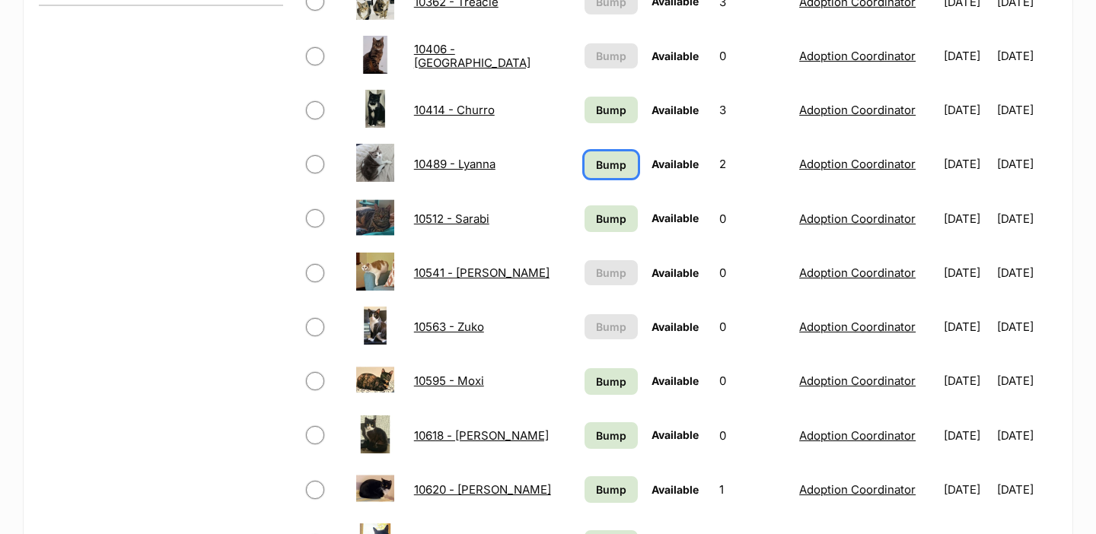
click at [607, 170] on span "Bump" at bounding box center [611, 165] width 30 height 16
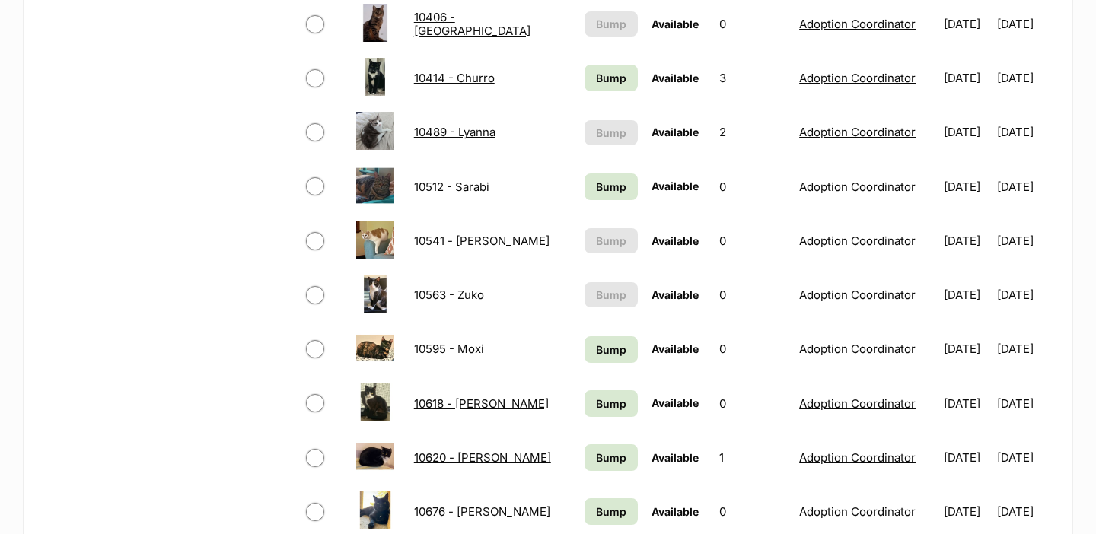
scroll to position [820, 0]
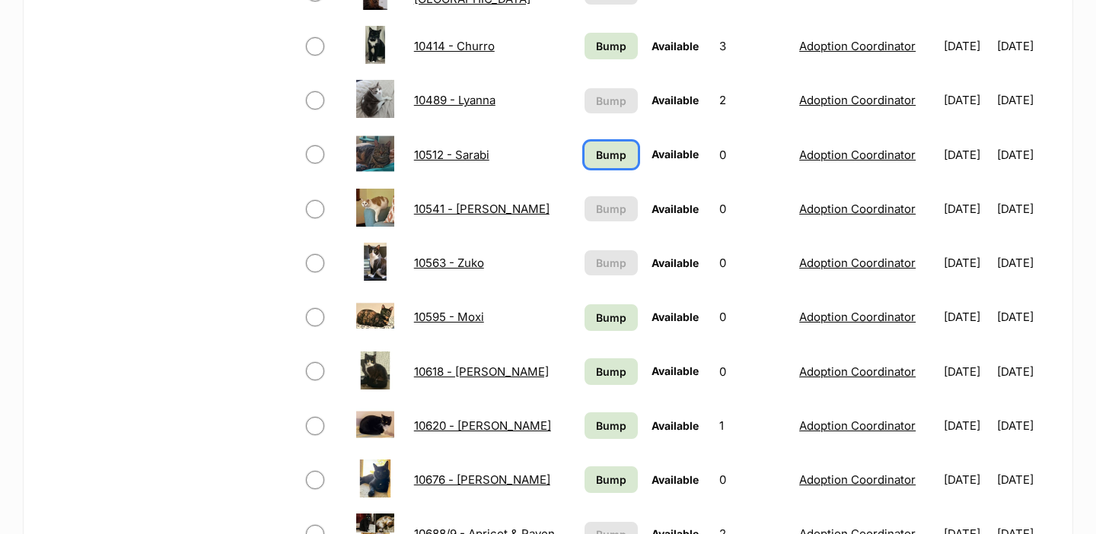
click at [584, 163] on link "Bump" at bounding box center [611, 155] width 54 height 27
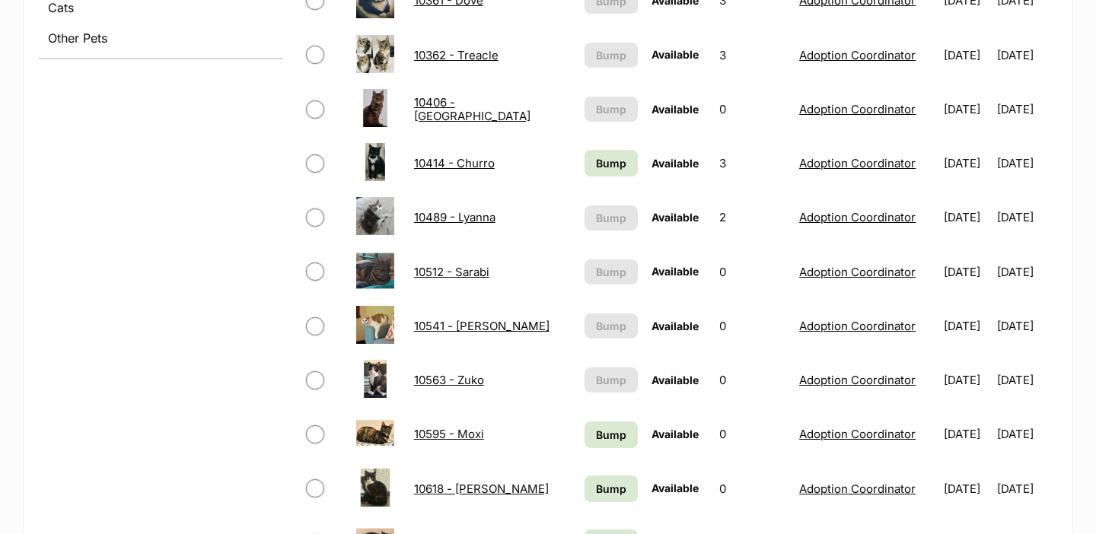
scroll to position [749, 0]
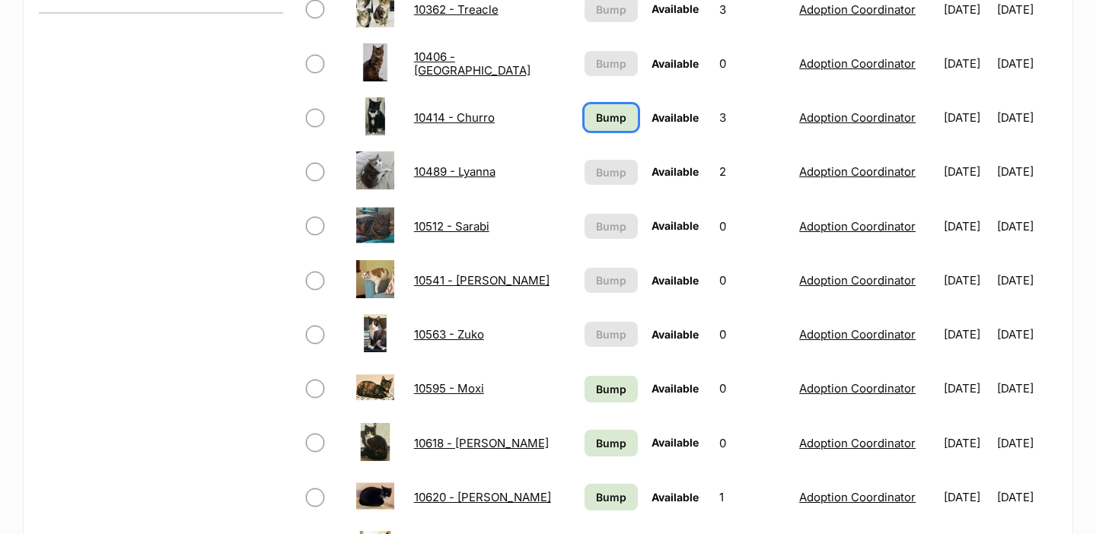
click at [610, 115] on span "Bump" at bounding box center [611, 118] width 30 height 16
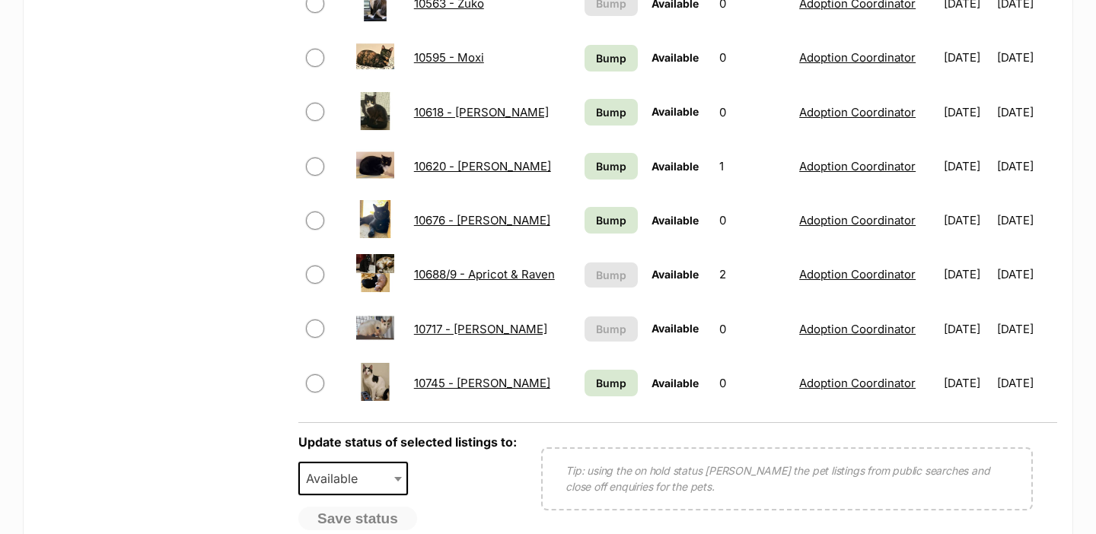
scroll to position [1100, 0]
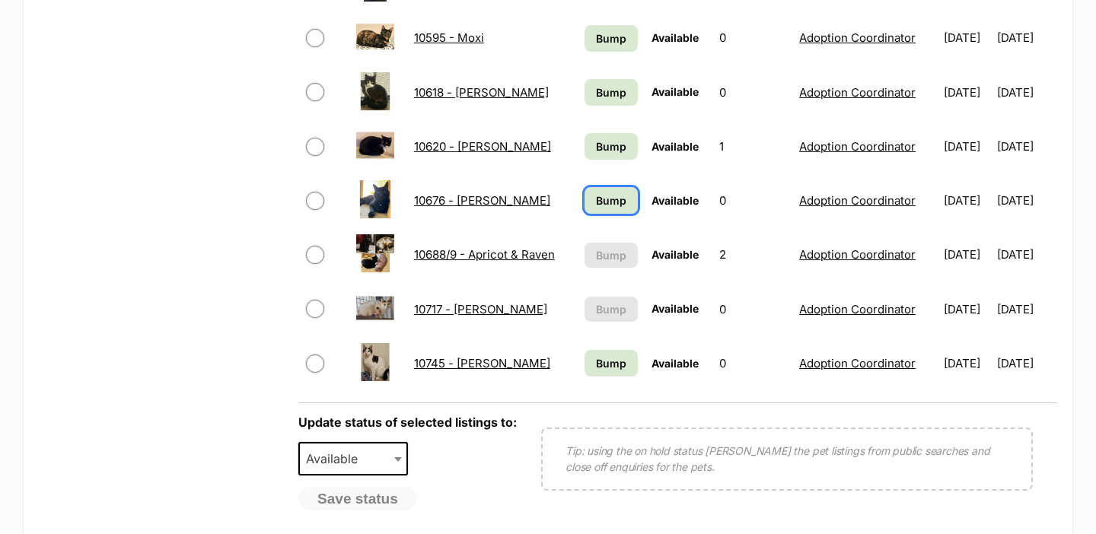
click at [593, 212] on link "Bump" at bounding box center [611, 200] width 54 height 27
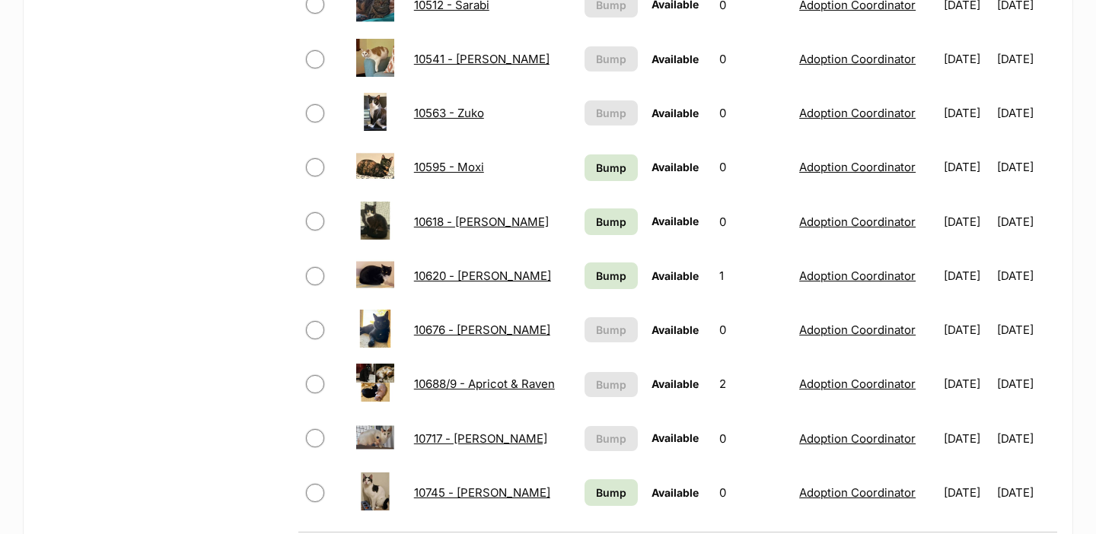
scroll to position [973, 0]
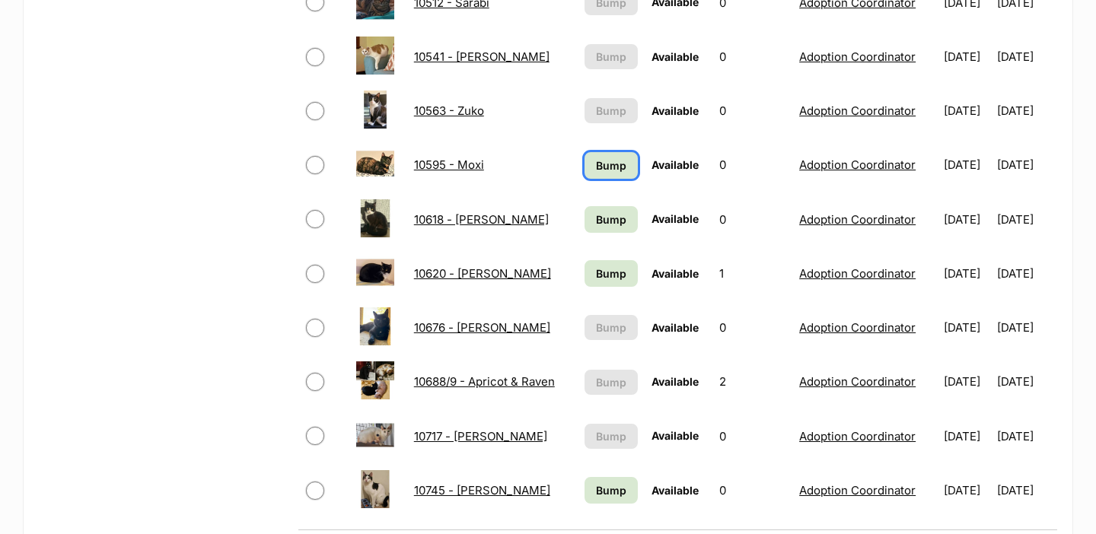
click at [611, 176] on link "Bump" at bounding box center [611, 165] width 54 height 27
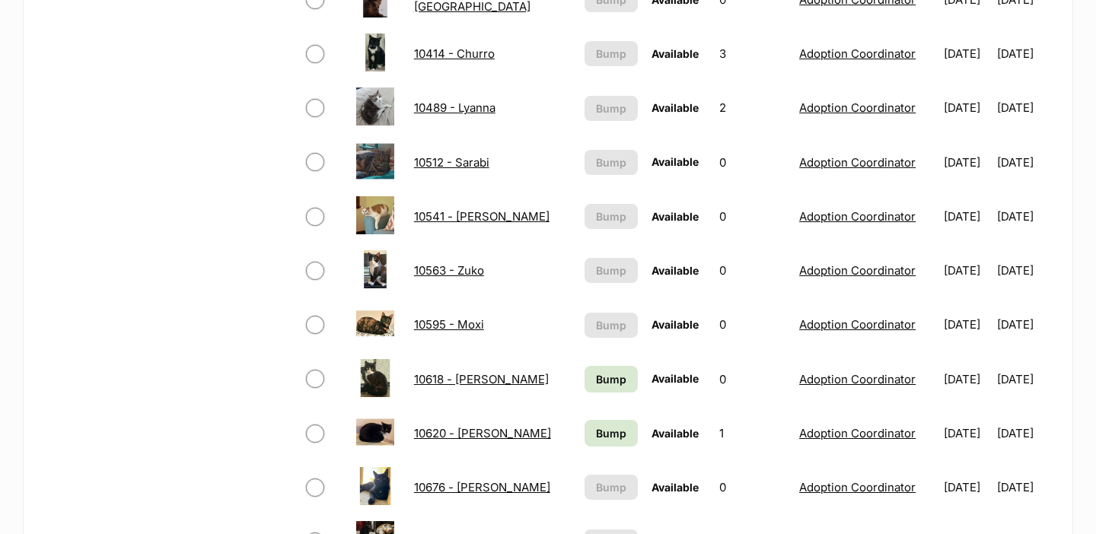
scroll to position [866, 0]
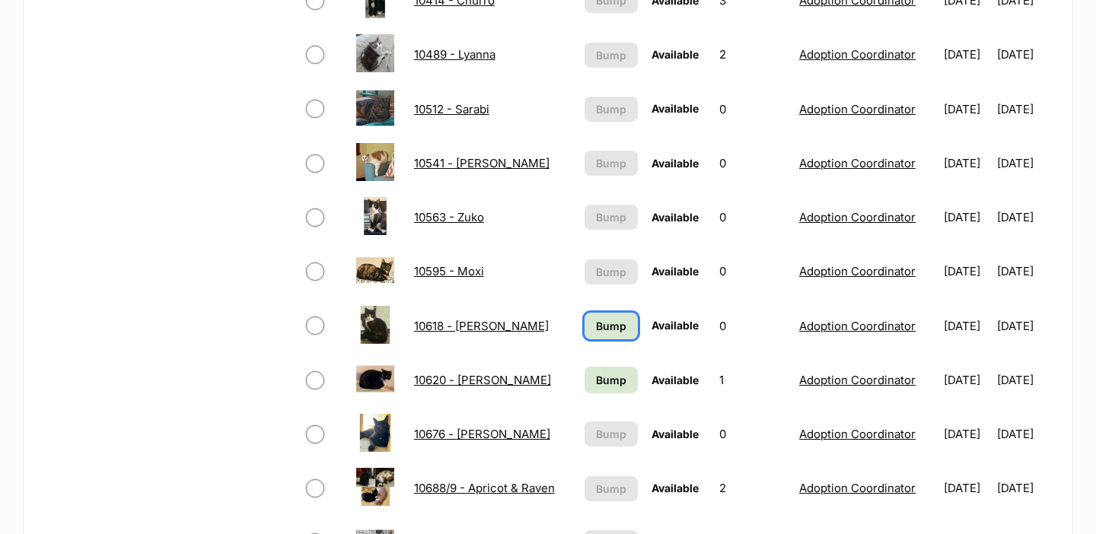
click at [600, 324] on span "Bump" at bounding box center [611, 326] width 30 height 16
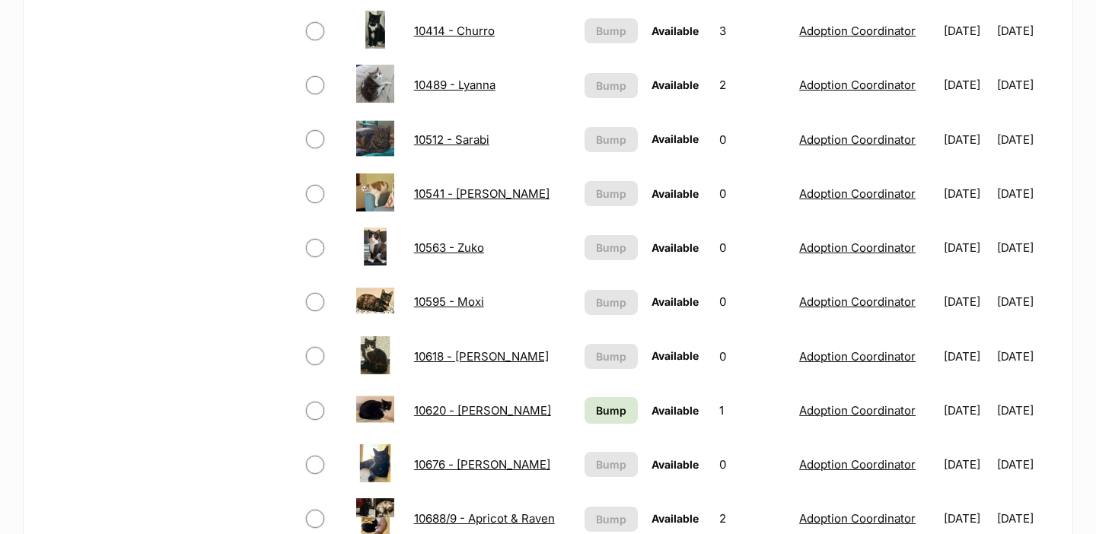
scroll to position [933, 0]
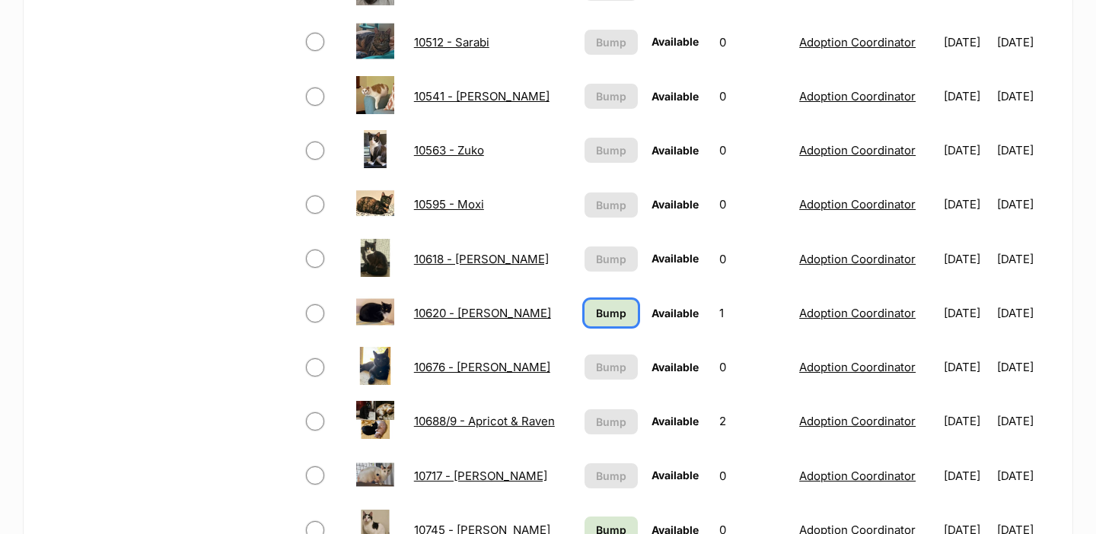
click at [600, 324] on link "Bump" at bounding box center [611, 313] width 54 height 27
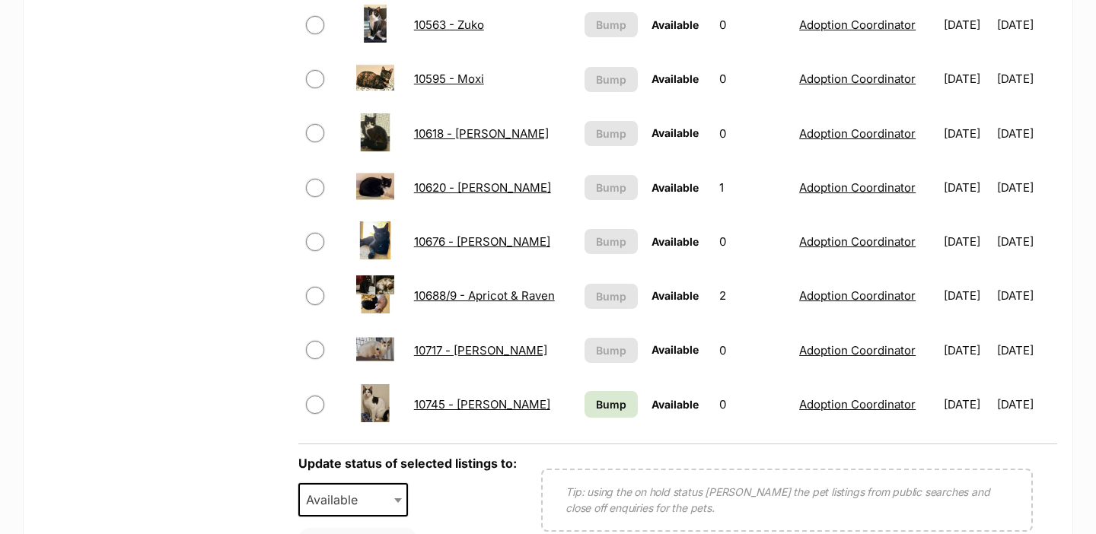
scroll to position [1062, 0]
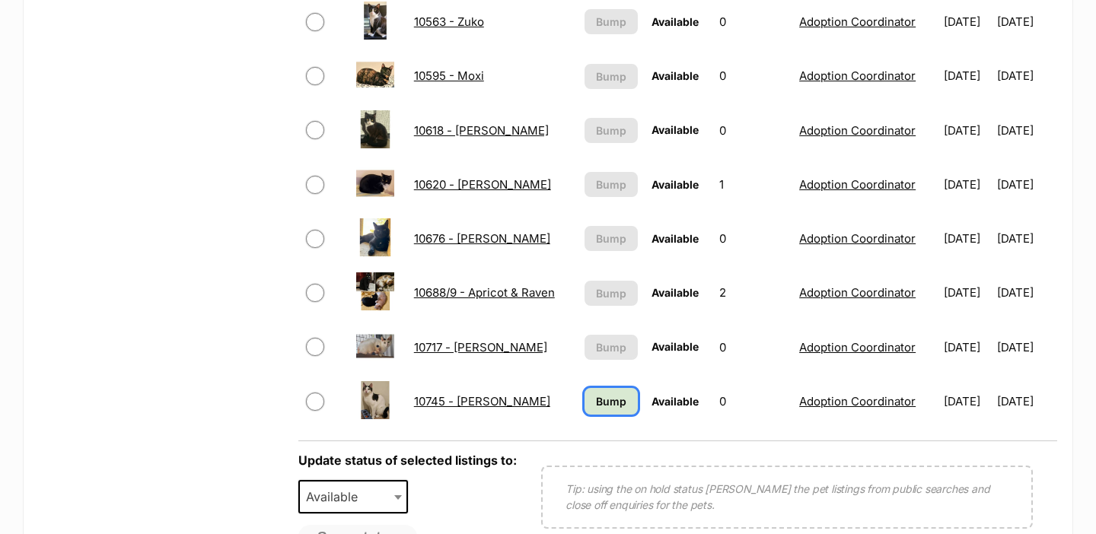
click at [601, 404] on span "Bump" at bounding box center [611, 401] width 30 height 16
